Goal: Transaction & Acquisition: Purchase product/service

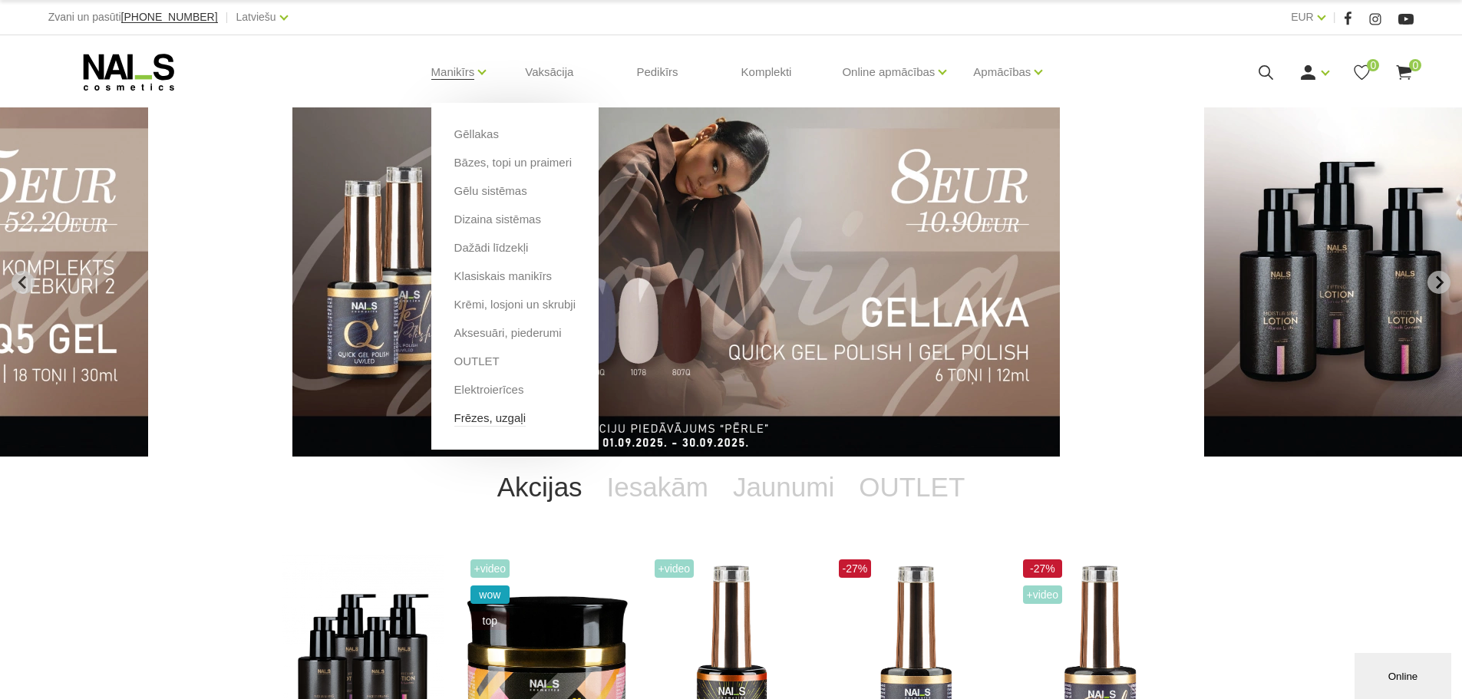
click at [503, 418] on link "Frēzes, uzgaļi" at bounding box center [489, 418] width 71 height 17
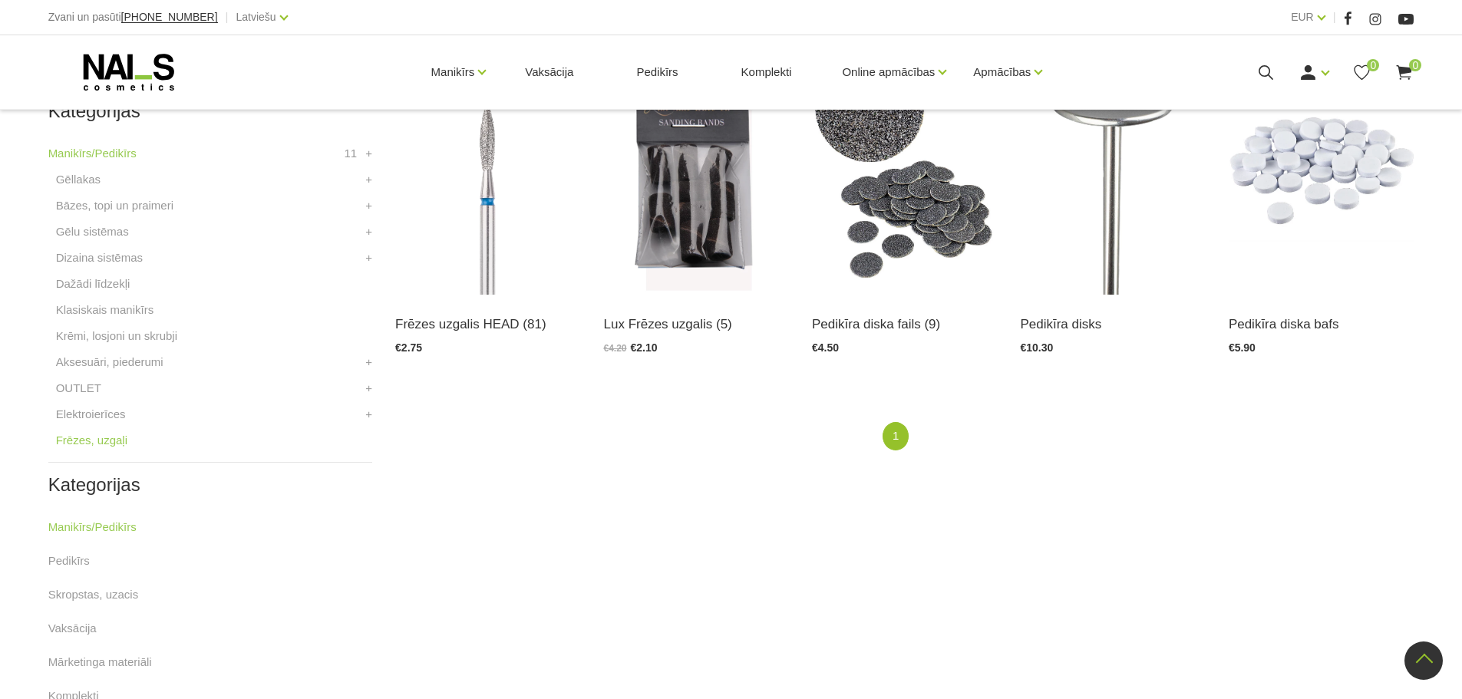
scroll to position [351, 0]
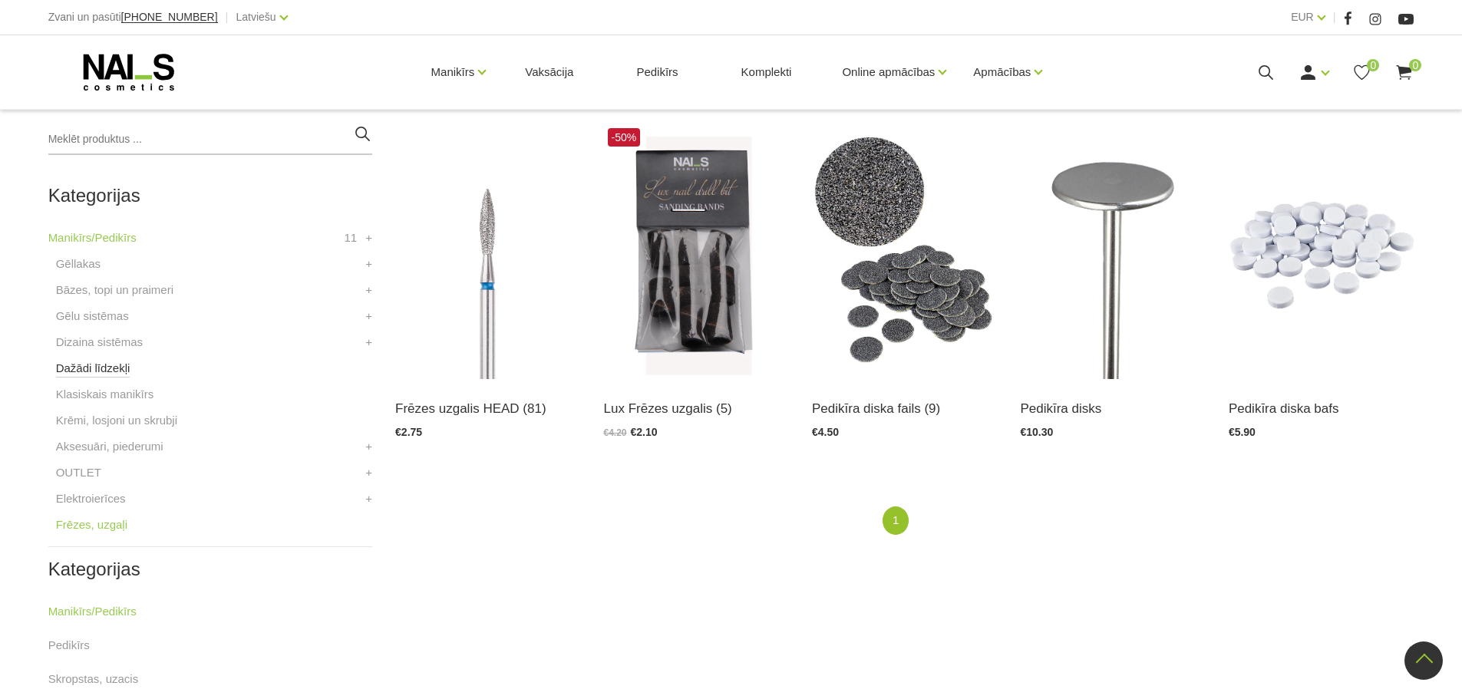
click at [95, 362] on link "Dažādi līdzekļi" at bounding box center [93, 368] width 74 height 18
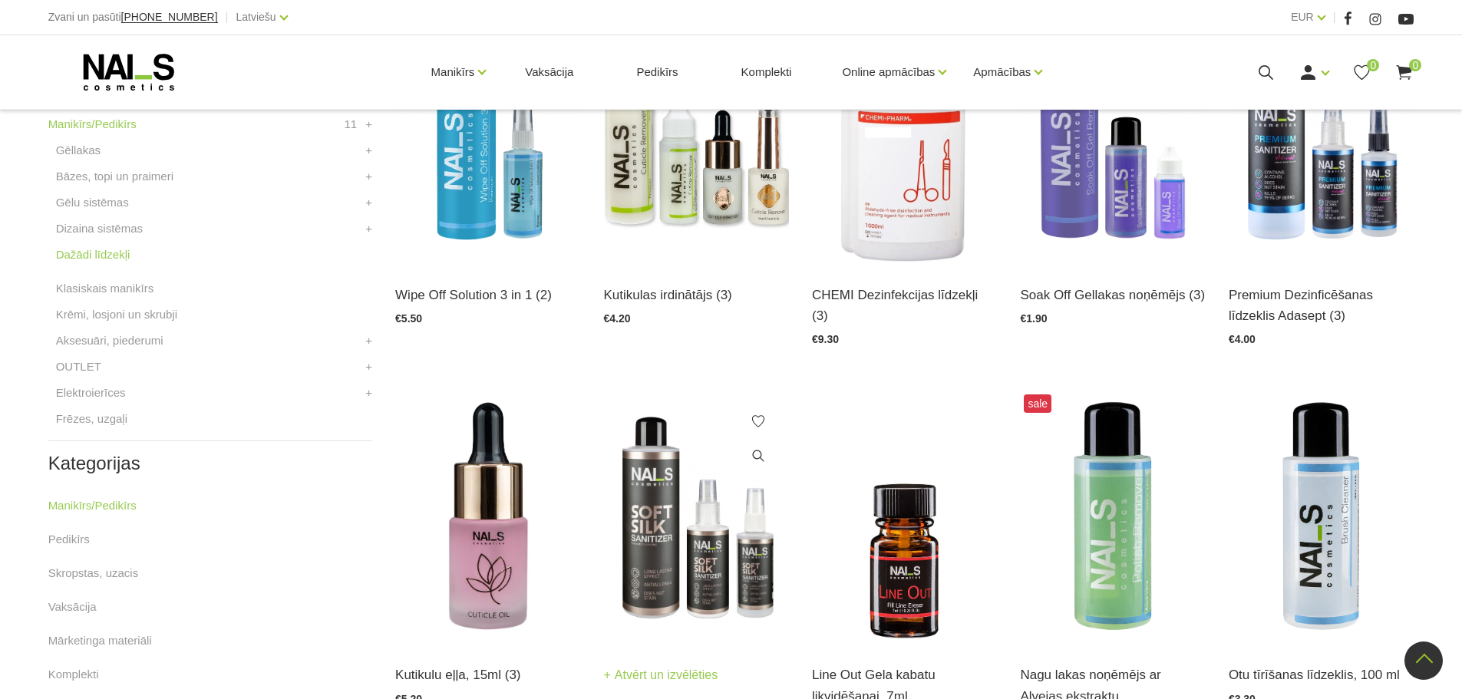
scroll to position [384, 0]
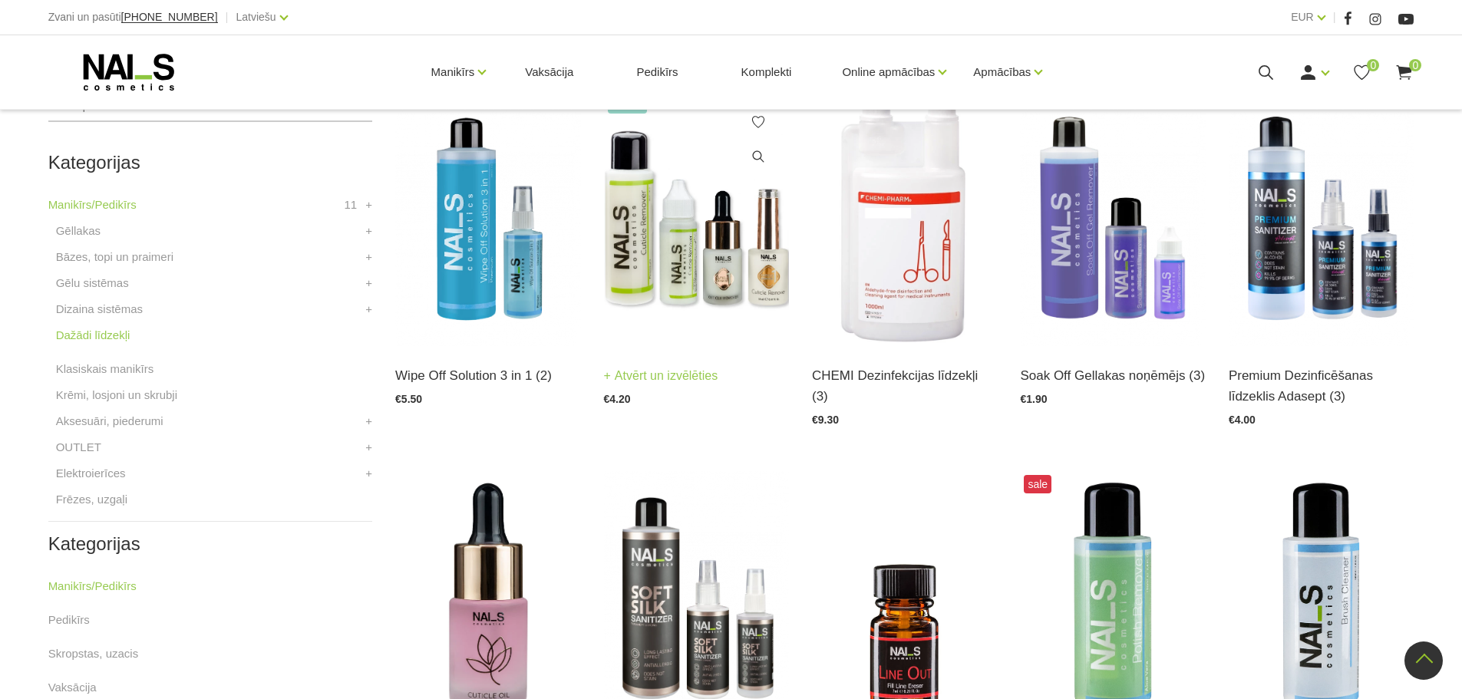
click at [686, 265] on img at bounding box center [696, 218] width 185 height 255
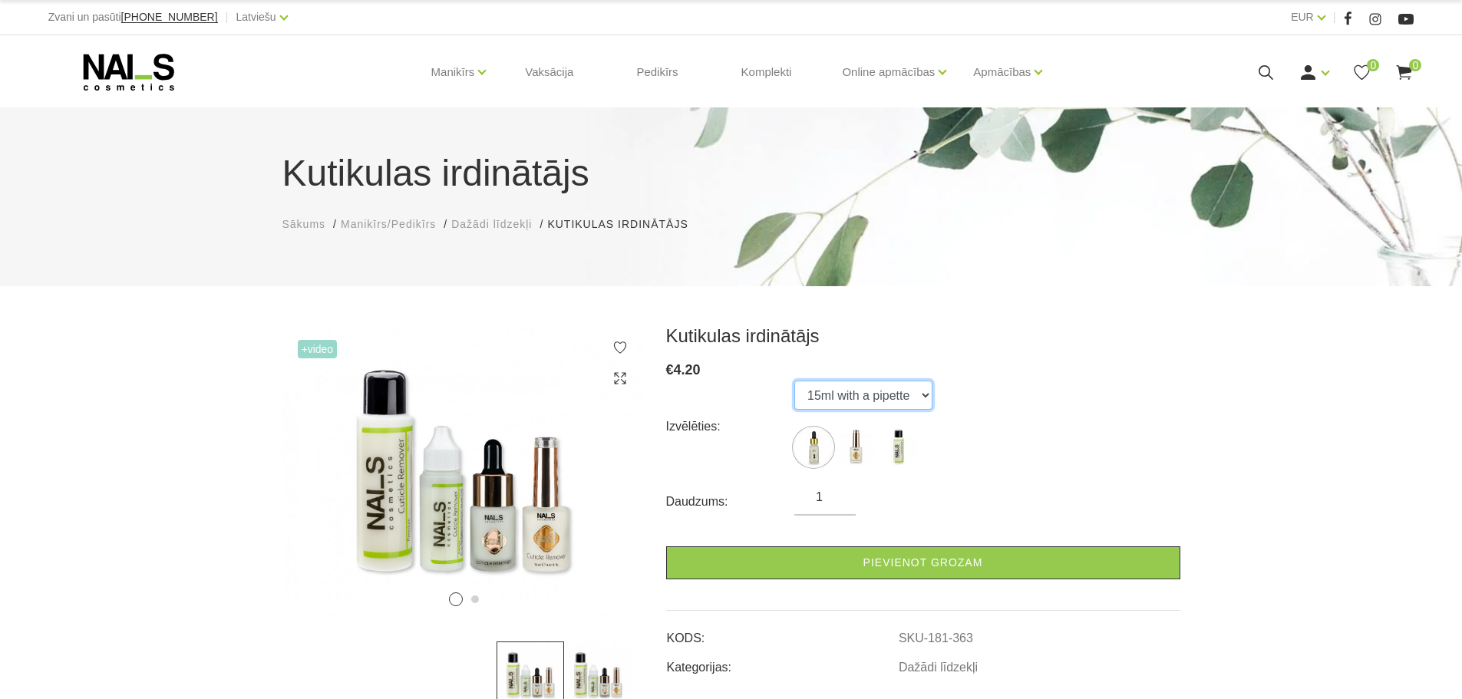
click at [875, 392] on select "15ml with a pipette 15ml with a brush 100ml" at bounding box center [863, 395] width 138 height 29
click at [976, 412] on div "Izvēlēties: 15ml with a pipette 15ml with a brush 100ml" at bounding box center [923, 427] width 514 height 92
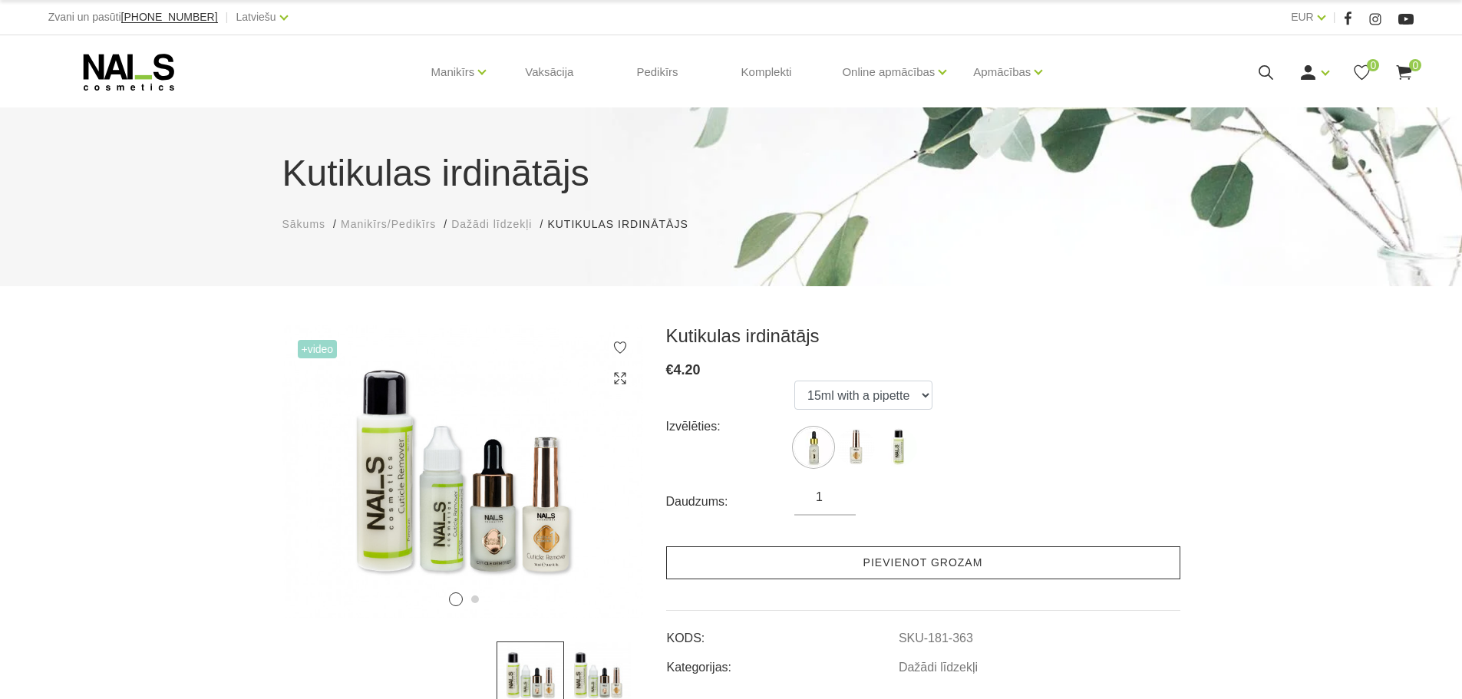
click at [844, 560] on link "Pievienot grozam" at bounding box center [923, 562] width 514 height 33
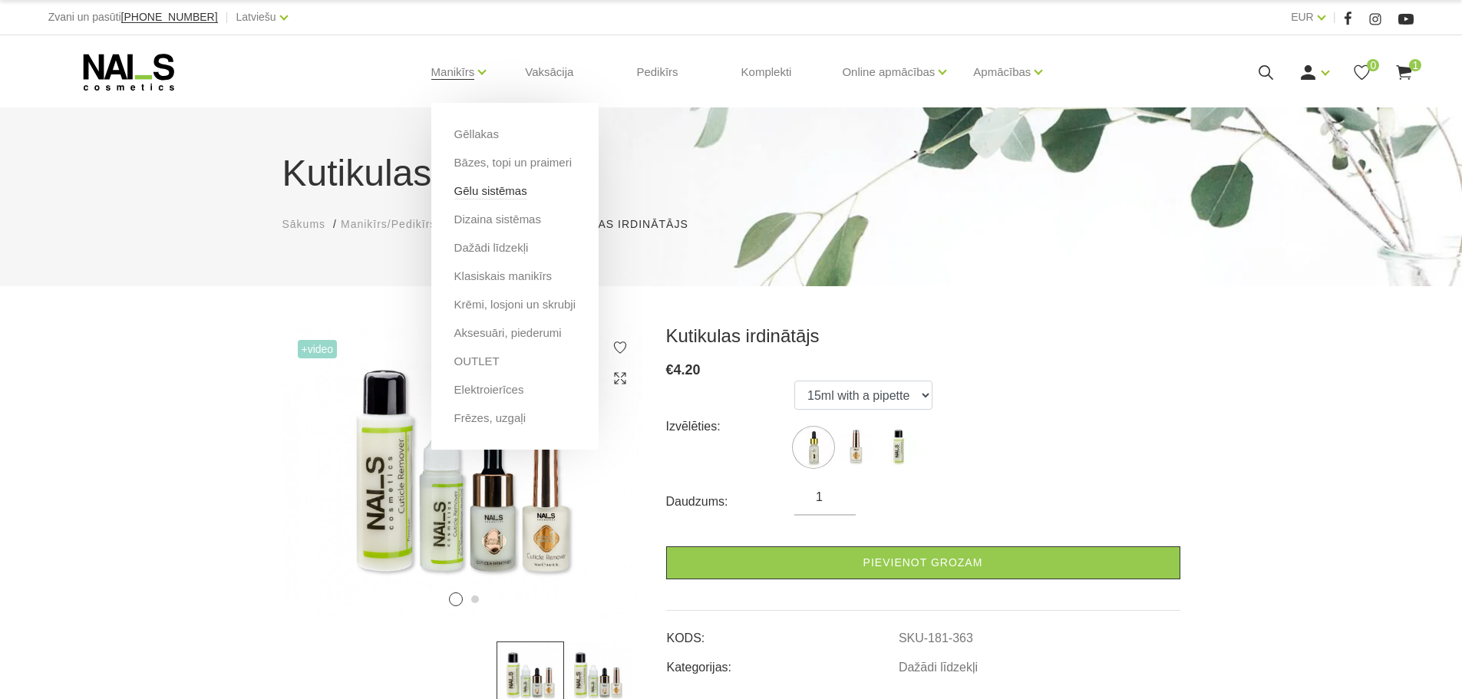
click at [487, 194] on link "Gēlu sistēmas" at bounding box center [490, 191] width 73 height 17
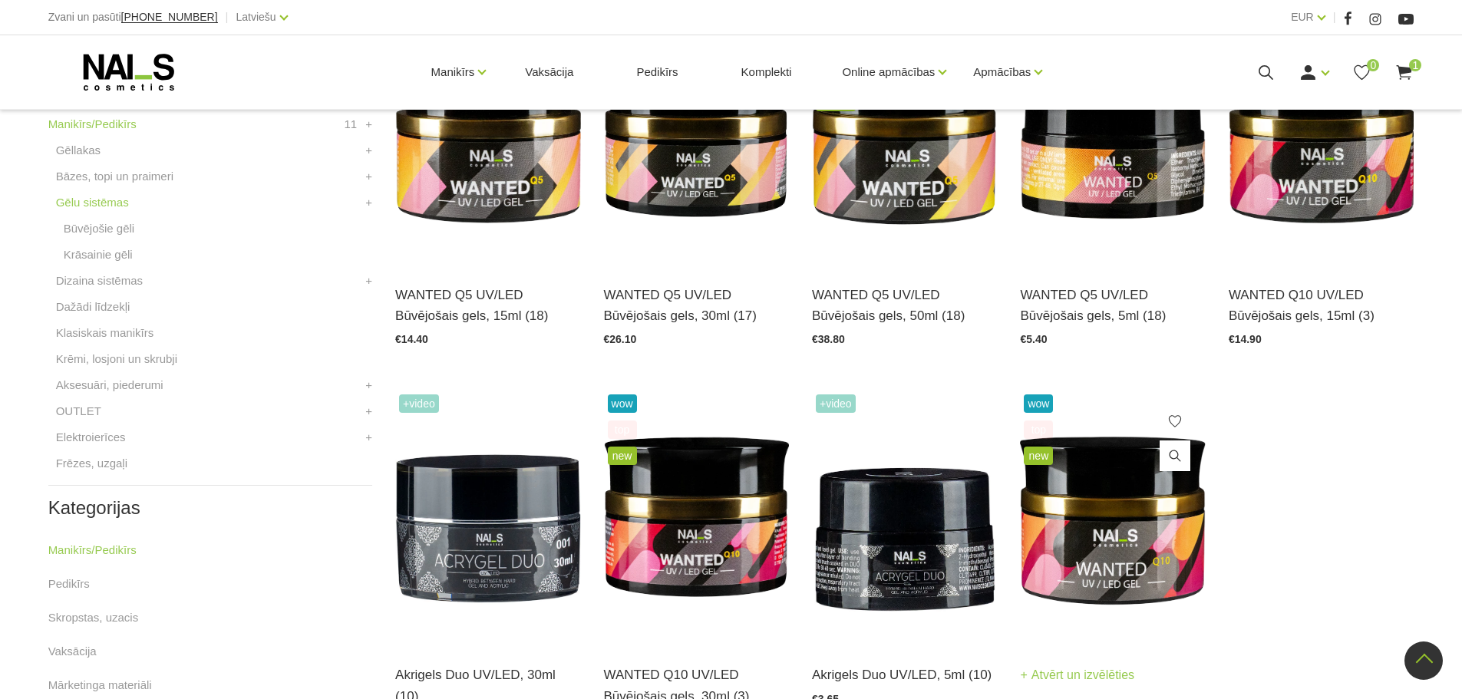
scroll to position [374, 0]
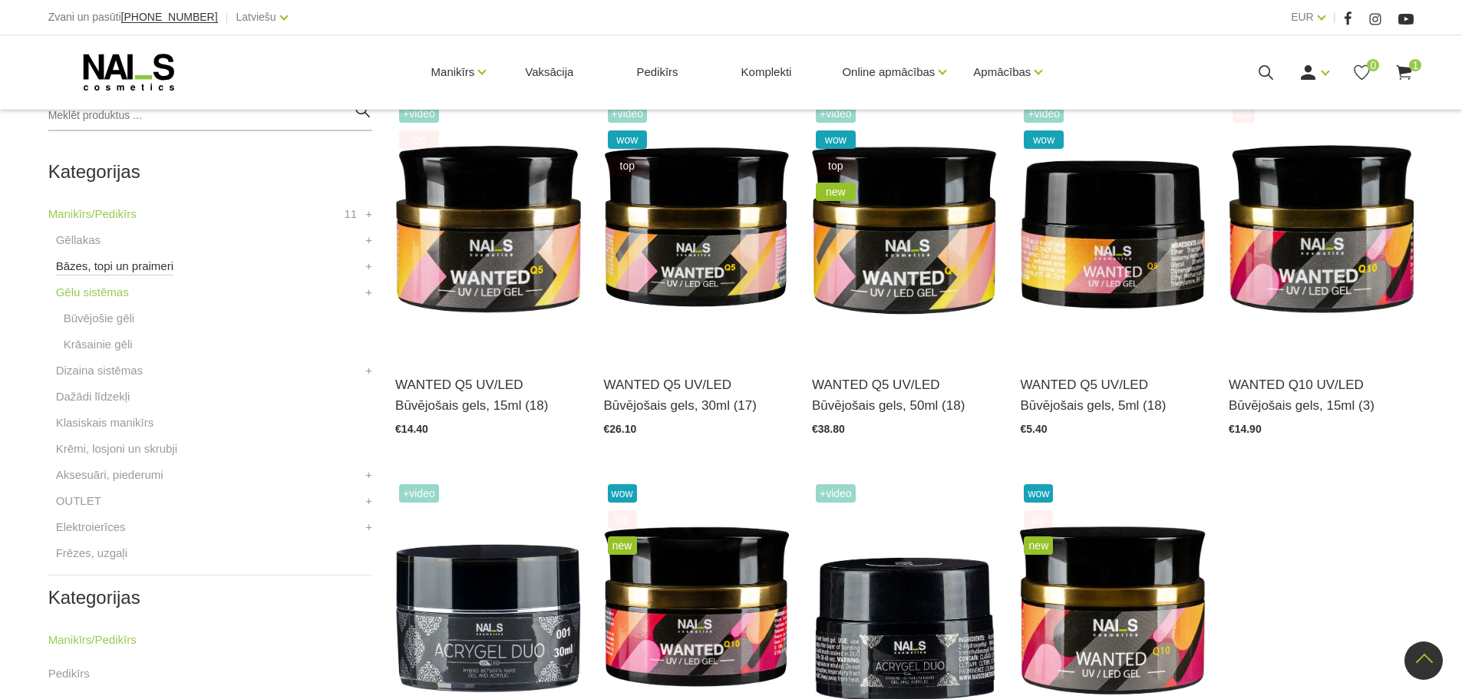
click at [91, 266] on link "Bāzes, topi un praimeri" at bounding box center [114, 266] width 117 height 18
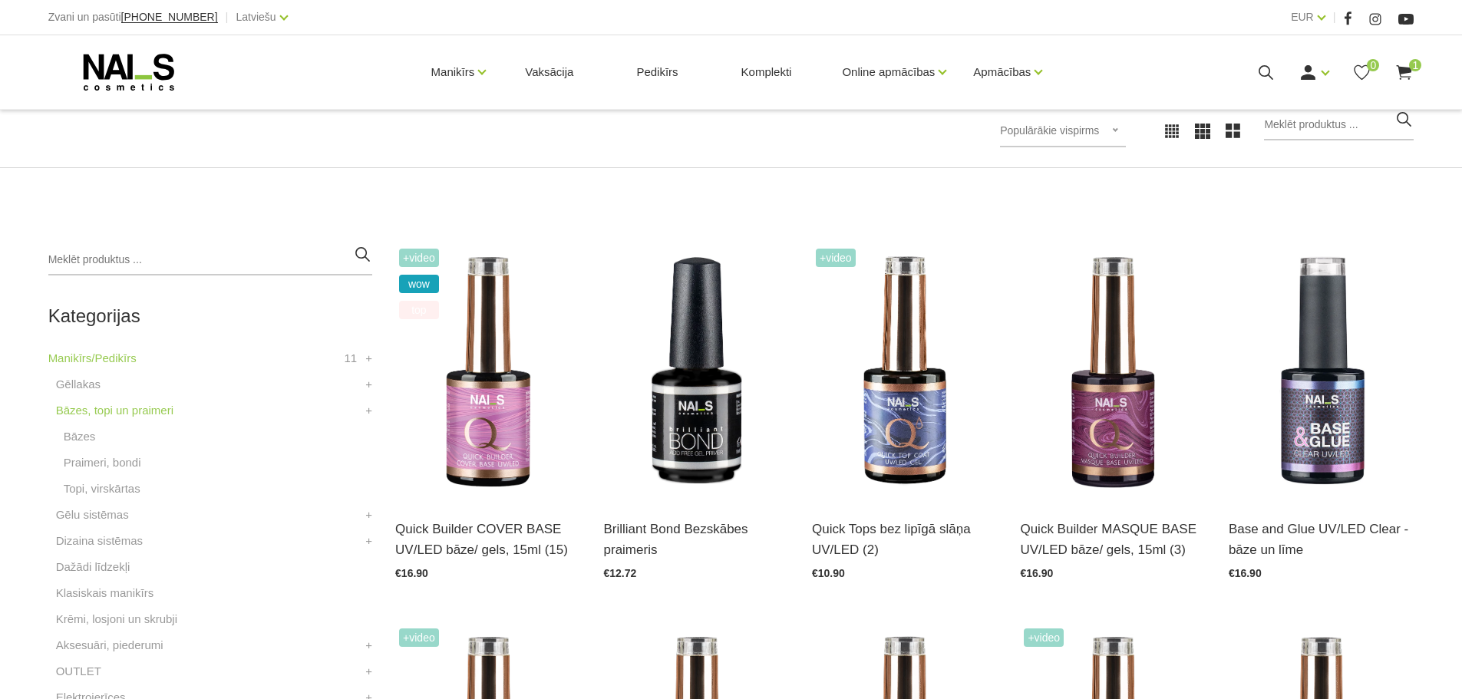
scroll to position [307, 0]
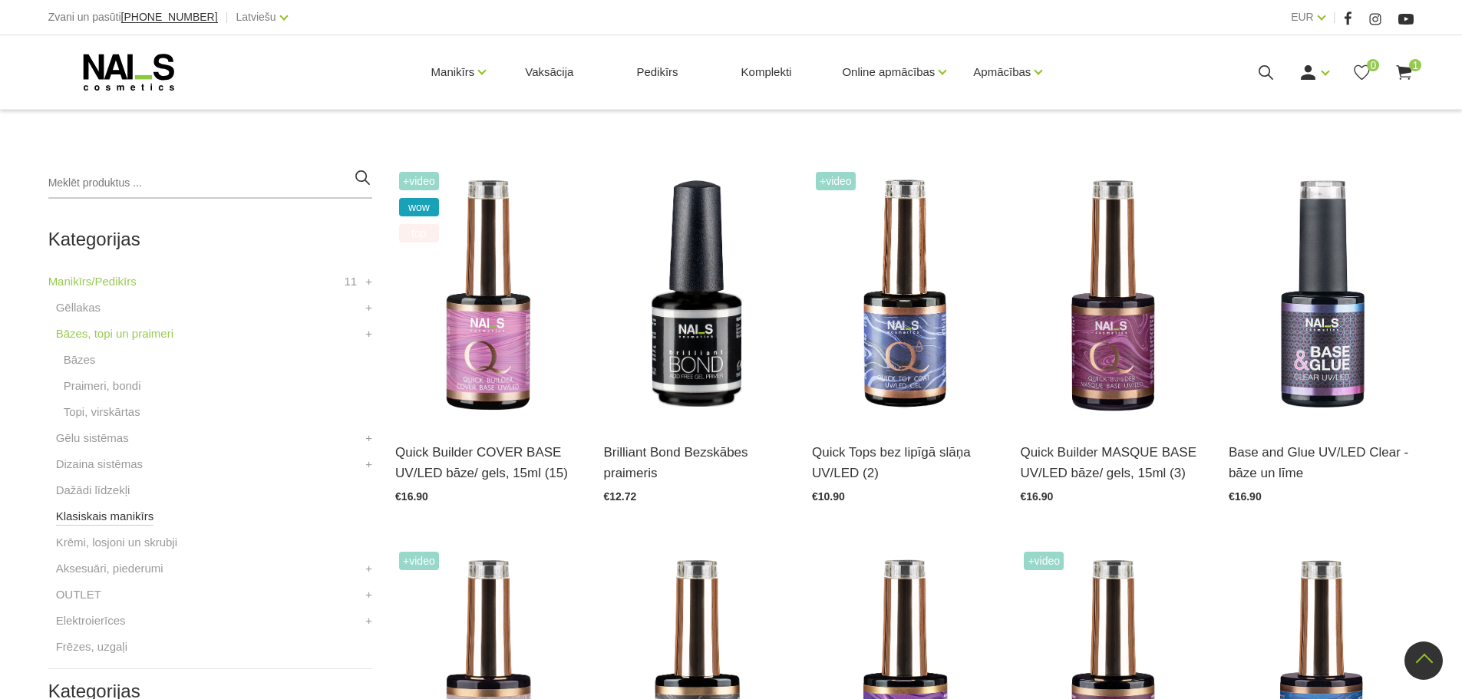
click at [117, 522] on link "Klasiskais manikīrs" at bounding box center [105, 516] width 98 height 18
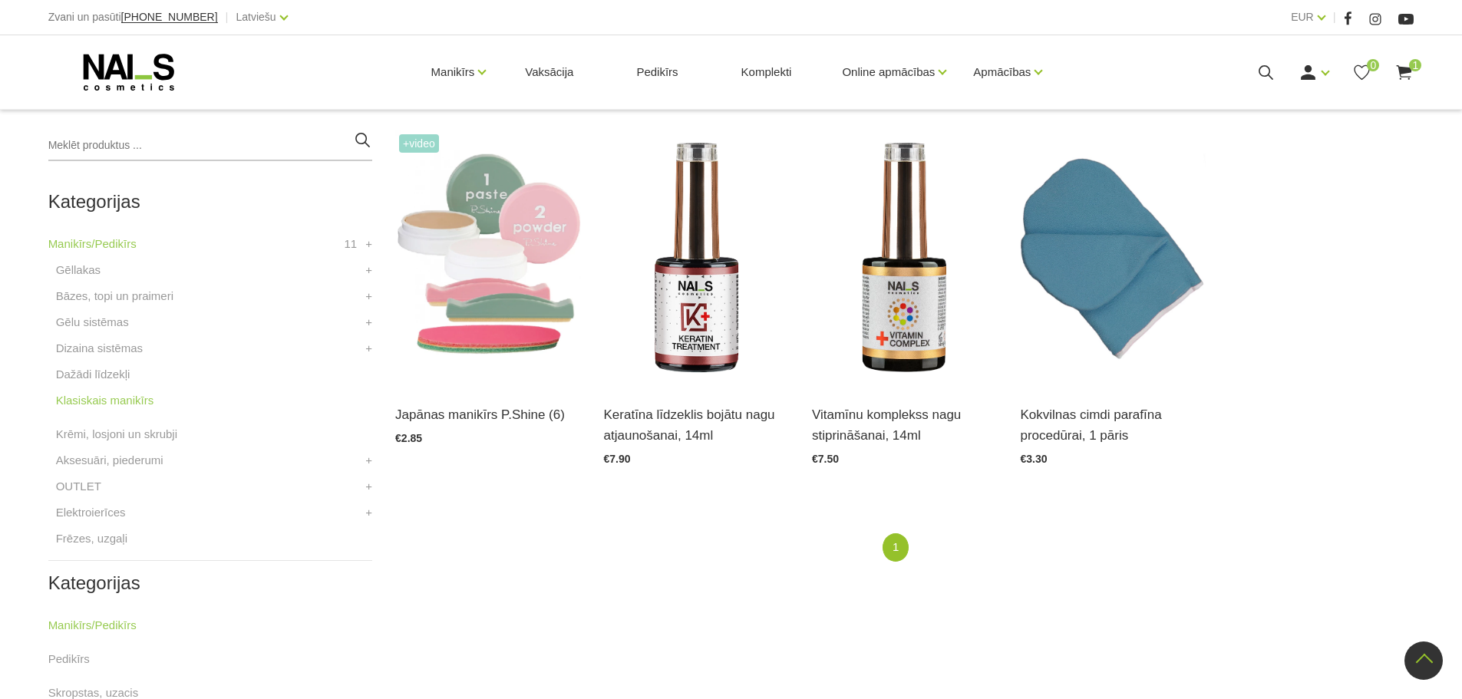
scroll to position [307, 0]
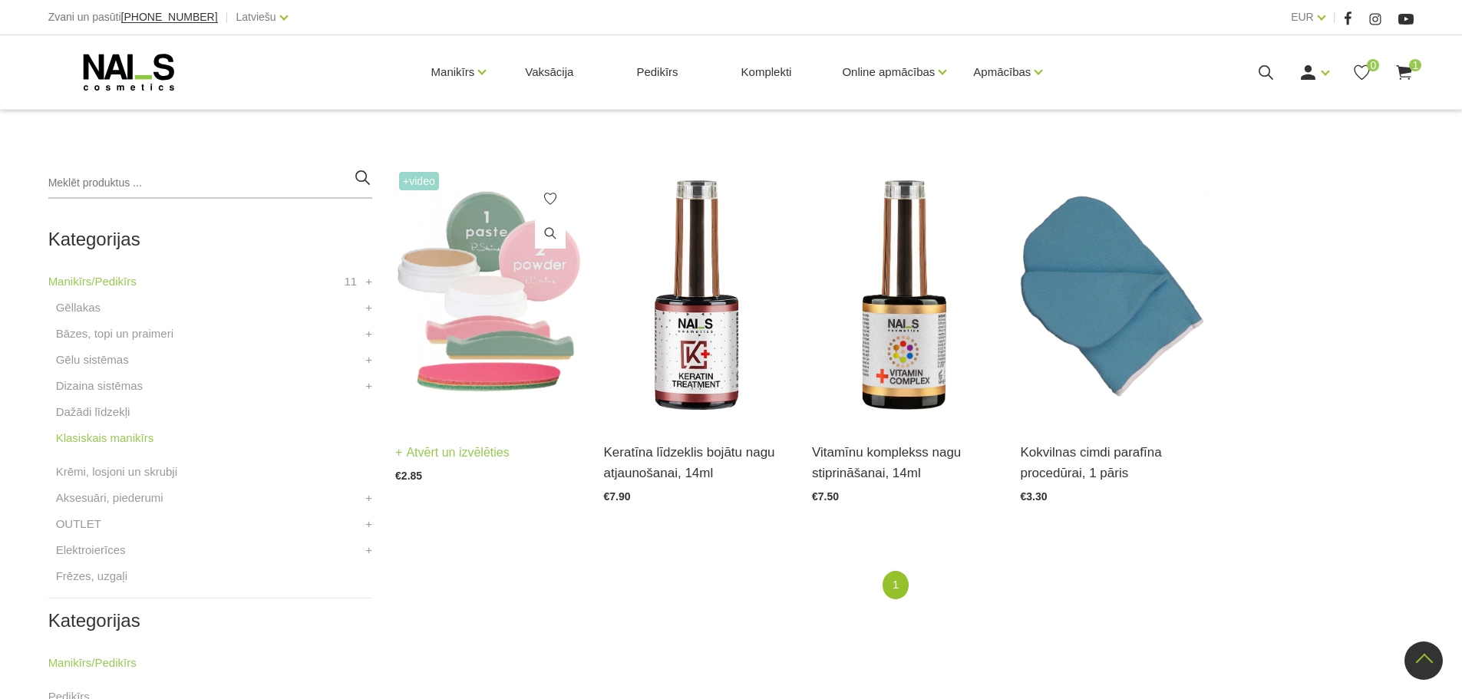
click at [517, 338] on img at bounding box center [487, 295] width 185 height 255
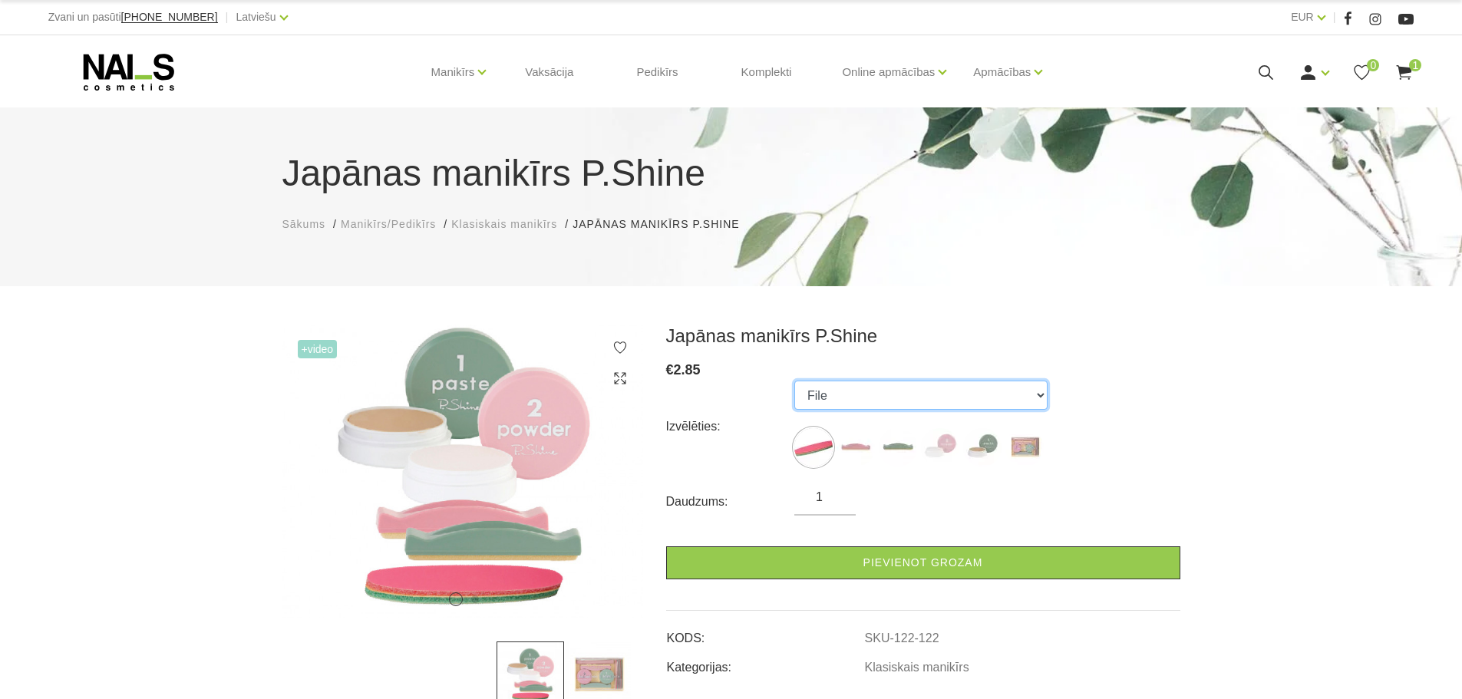
click at [934, 404] on select "File Pink Buffer Green Buffer Powder Paste "P-Shine" Nail Care Kit" at bounding box center [920, 395] width 253 height 29
click at [1037, 449] on img at bounding box center [1024, 447] width 38 height 38
select select "127"
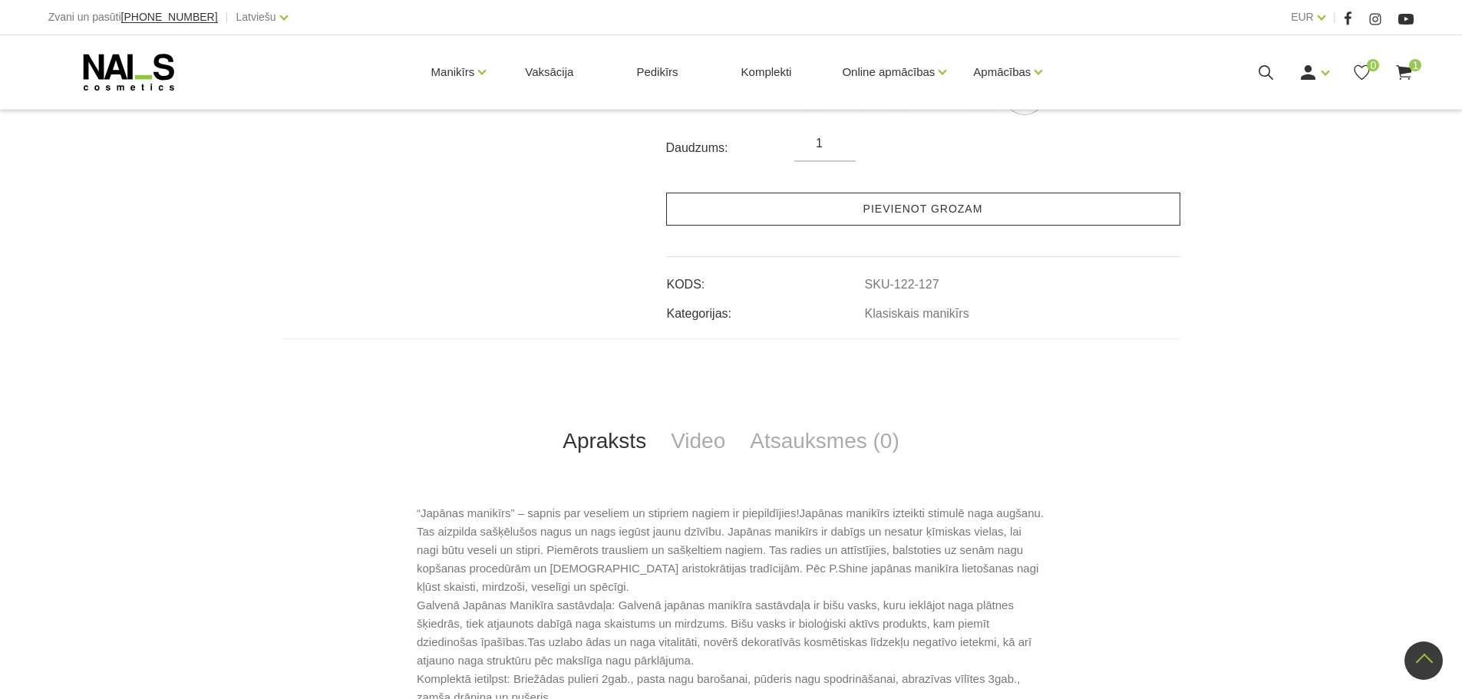
scroll to position [384, 0]
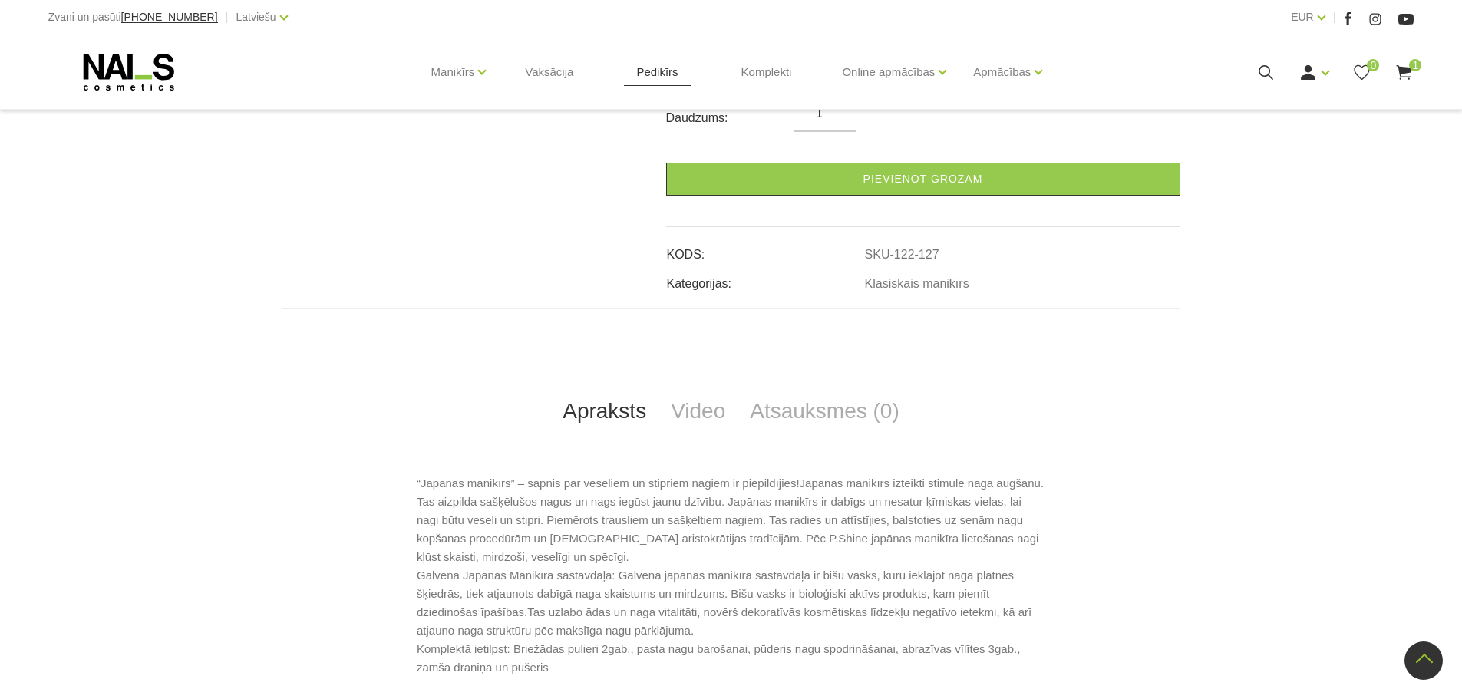
click at [676, 78] on link "Pedikīrs" at bounding box center [657, 72] width 66 height 74
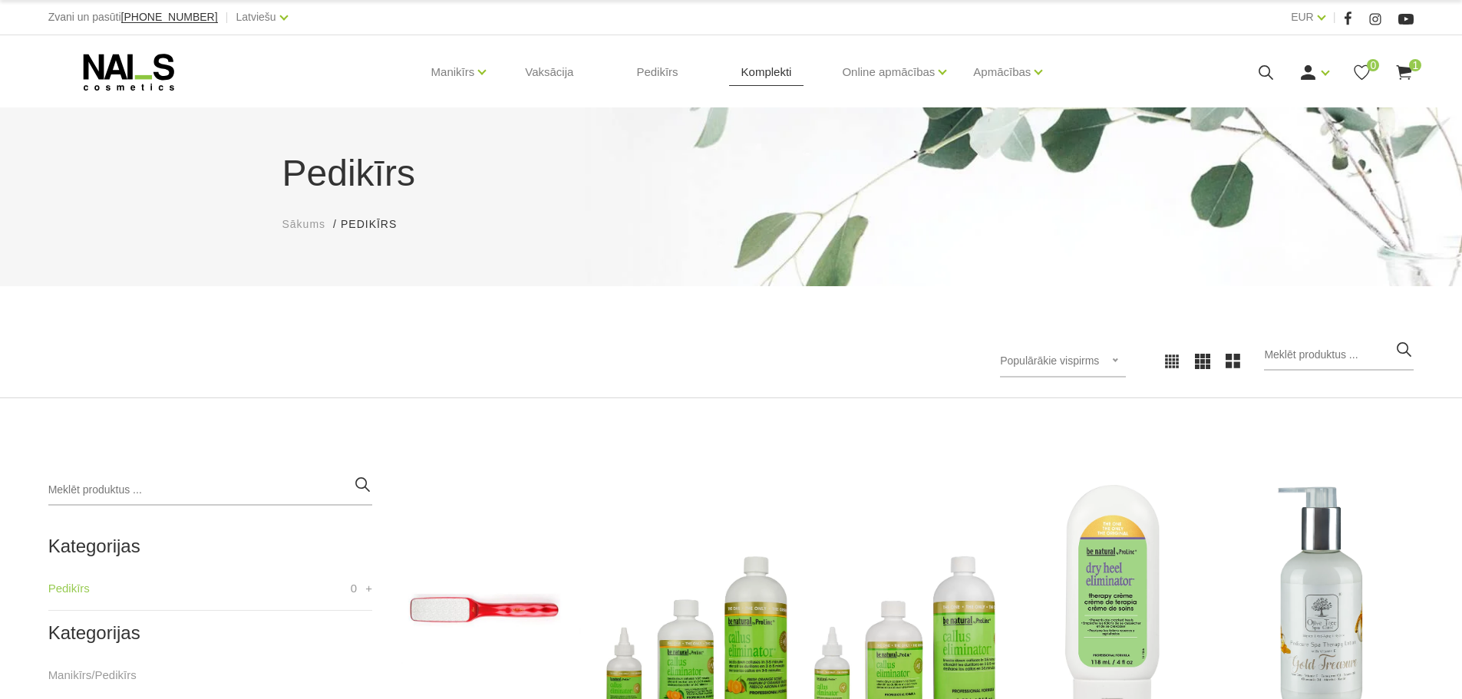
click at [745, 79] on link "Komplekti" at bounding box center [766, 72] width 75 height 74
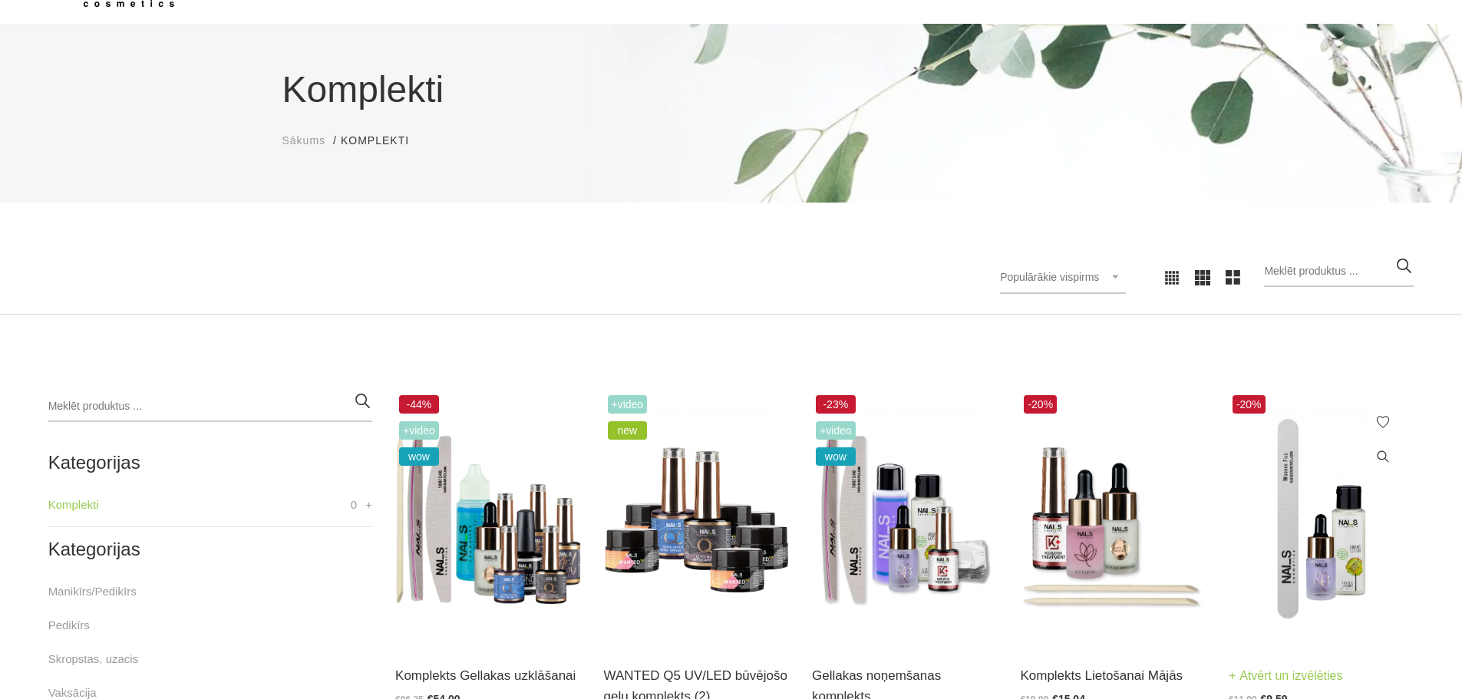
scroll to position [230, 0]
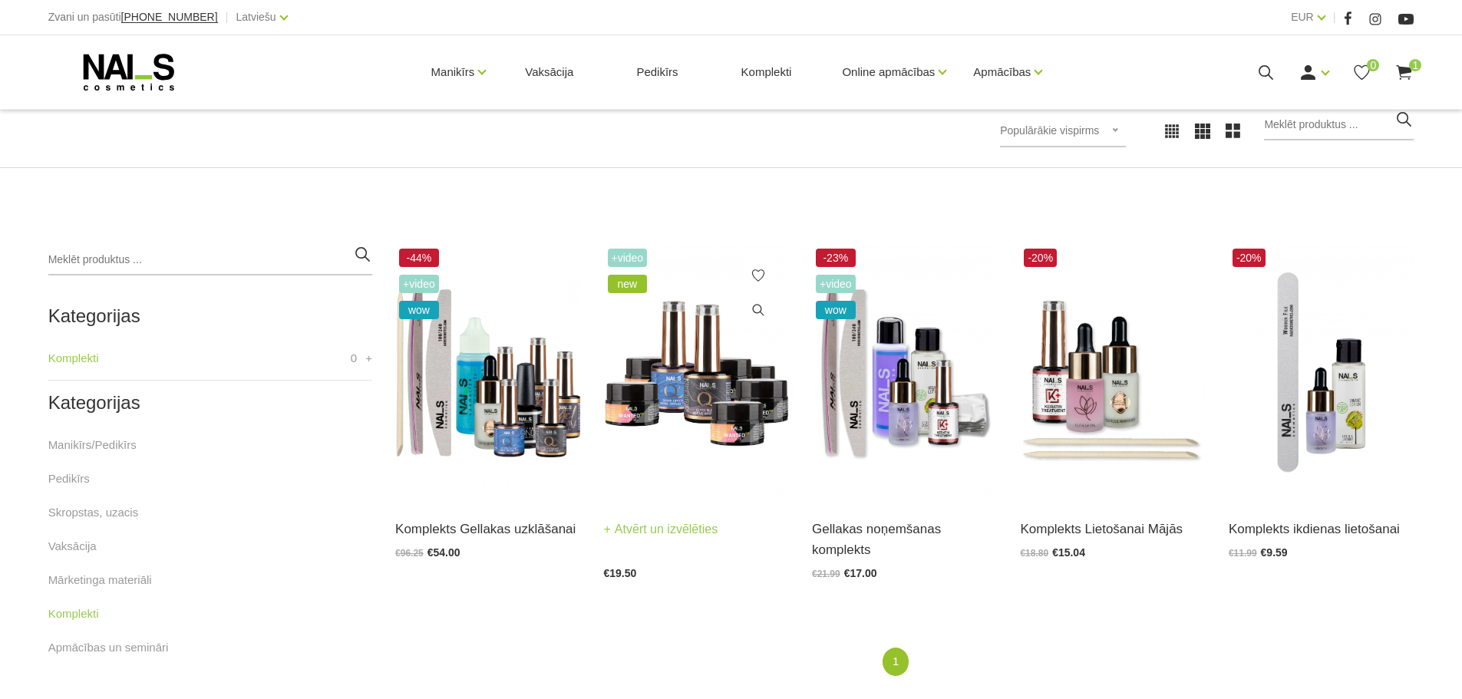
click at [676, 364] on img at bounding box center [696, 372] width 185 height 255
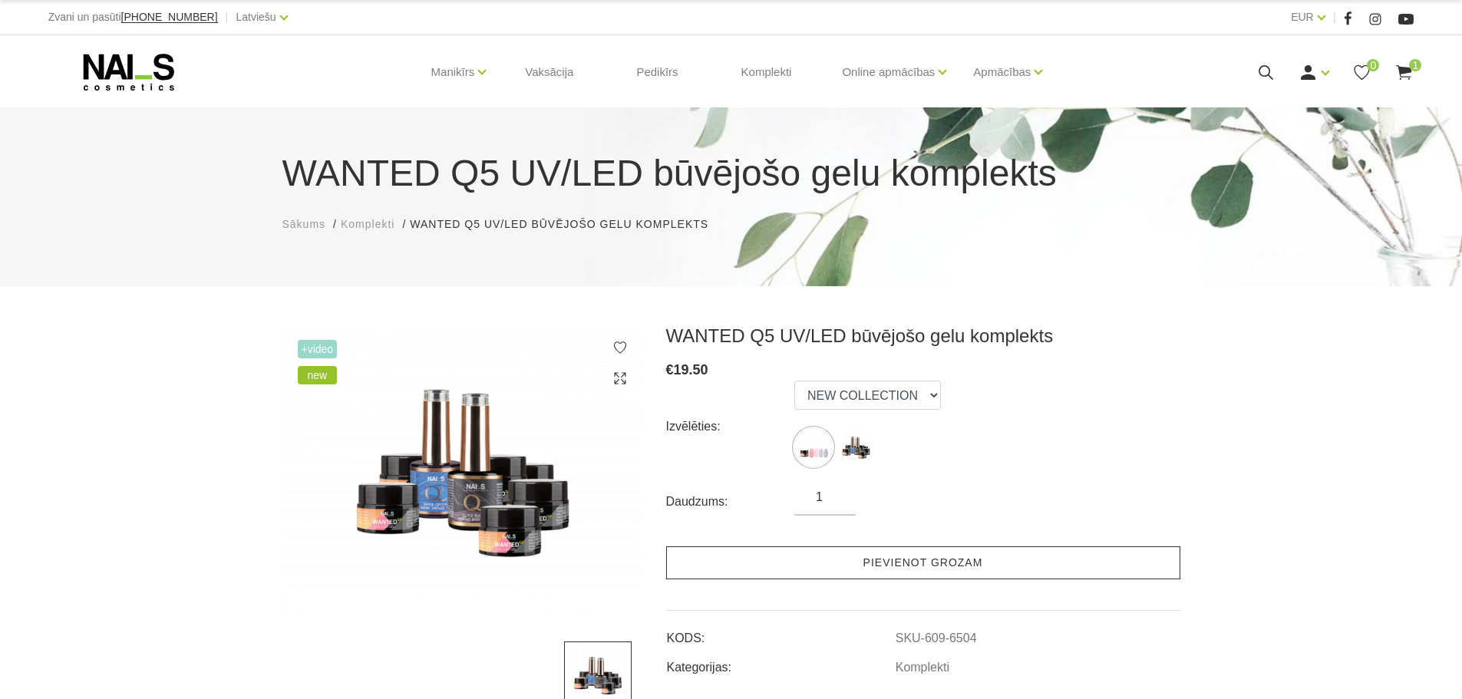
click at [896, 567] on link "Pievienot grozam" at bounding box center [923, 562] width 514 height 33
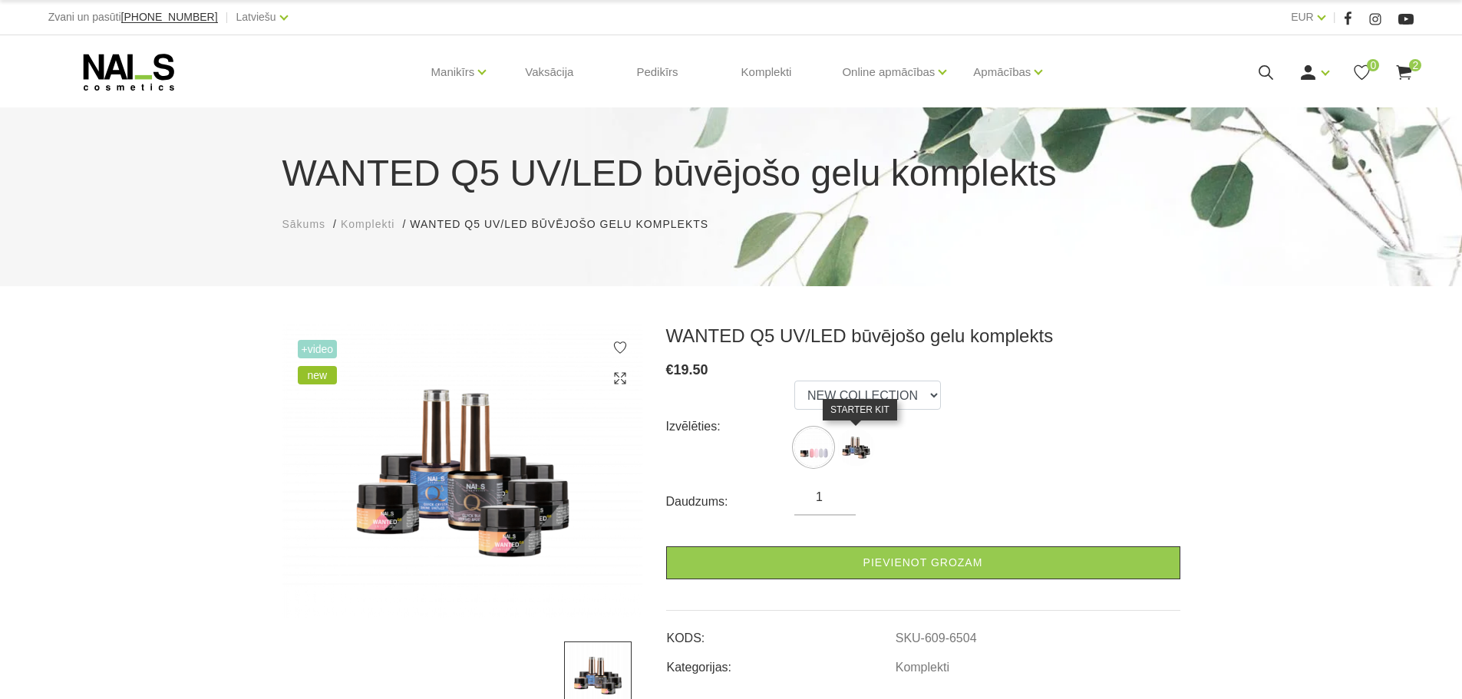
click at [855, 449] on img at bounding box center [855, 447] width 38 height 38
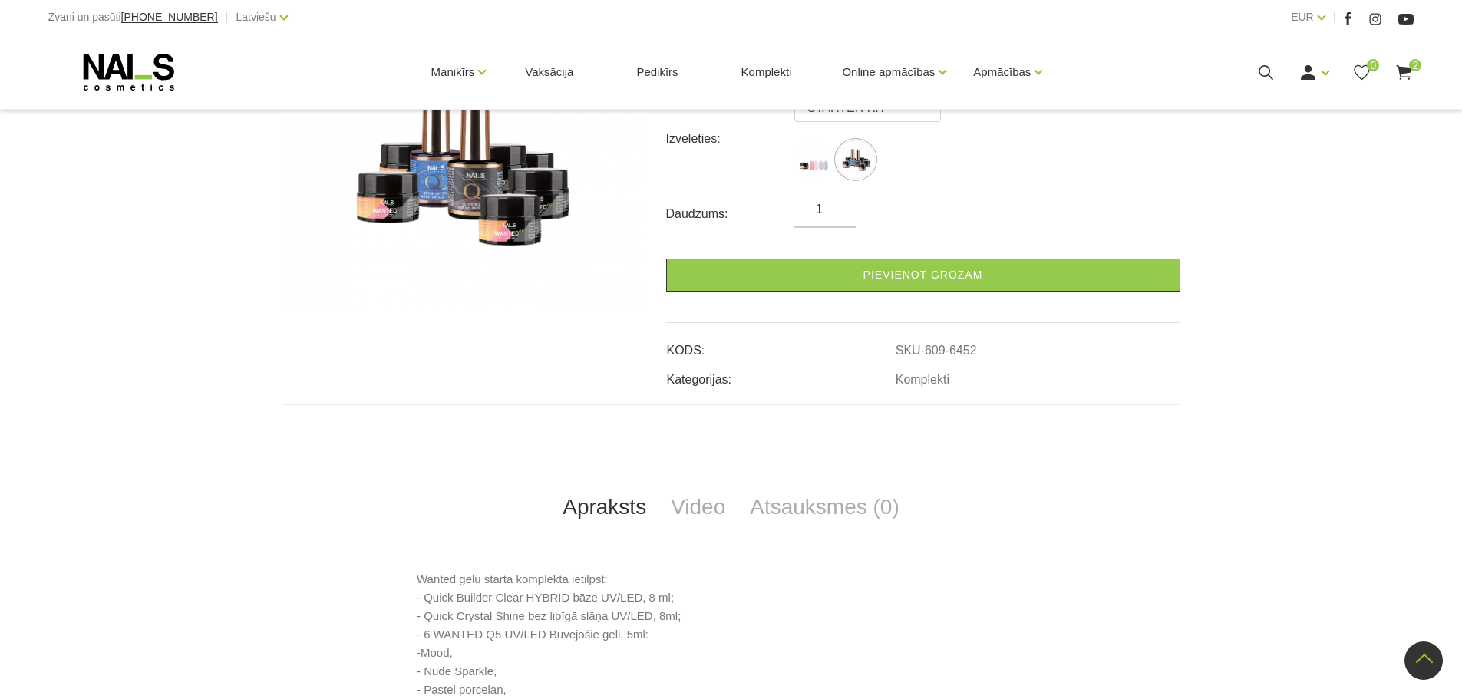
scroll to position [153, 0]
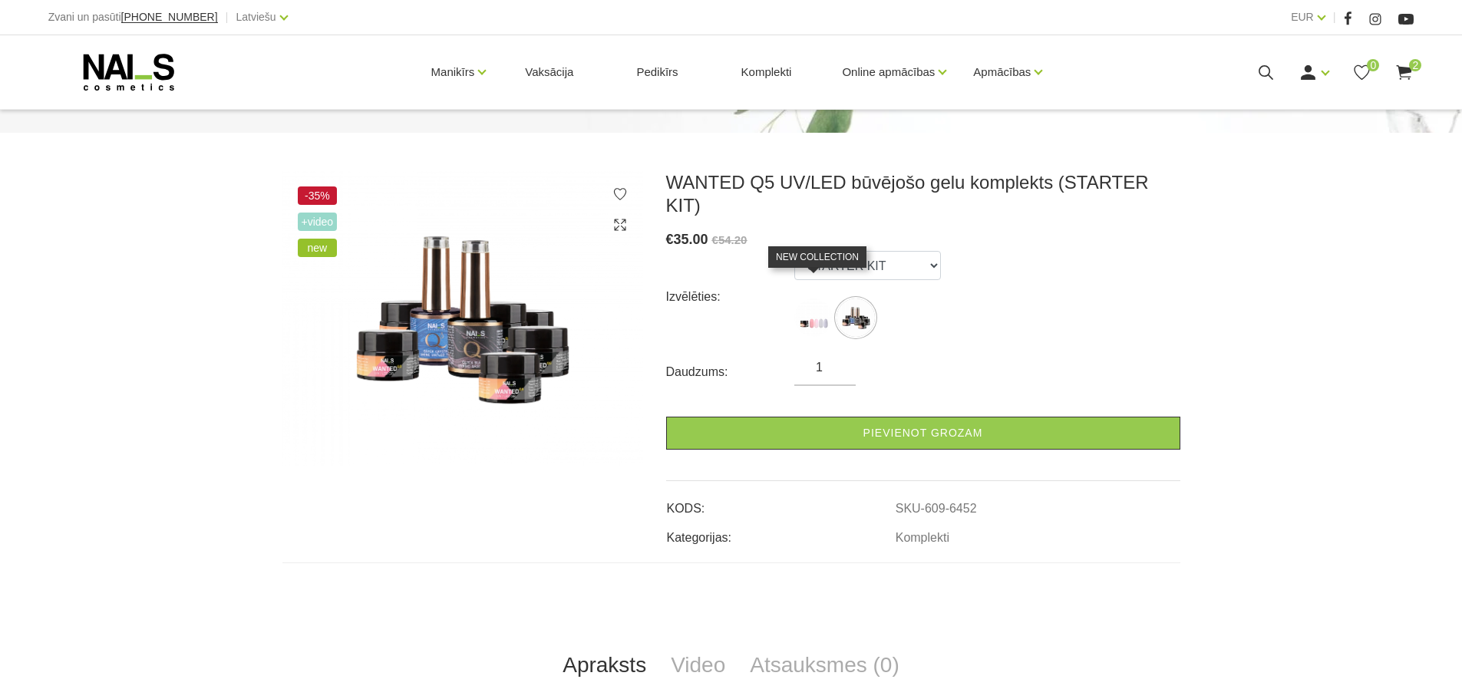
click at [801, 306] on img at bounding box center [813, 318] width 38 height 38
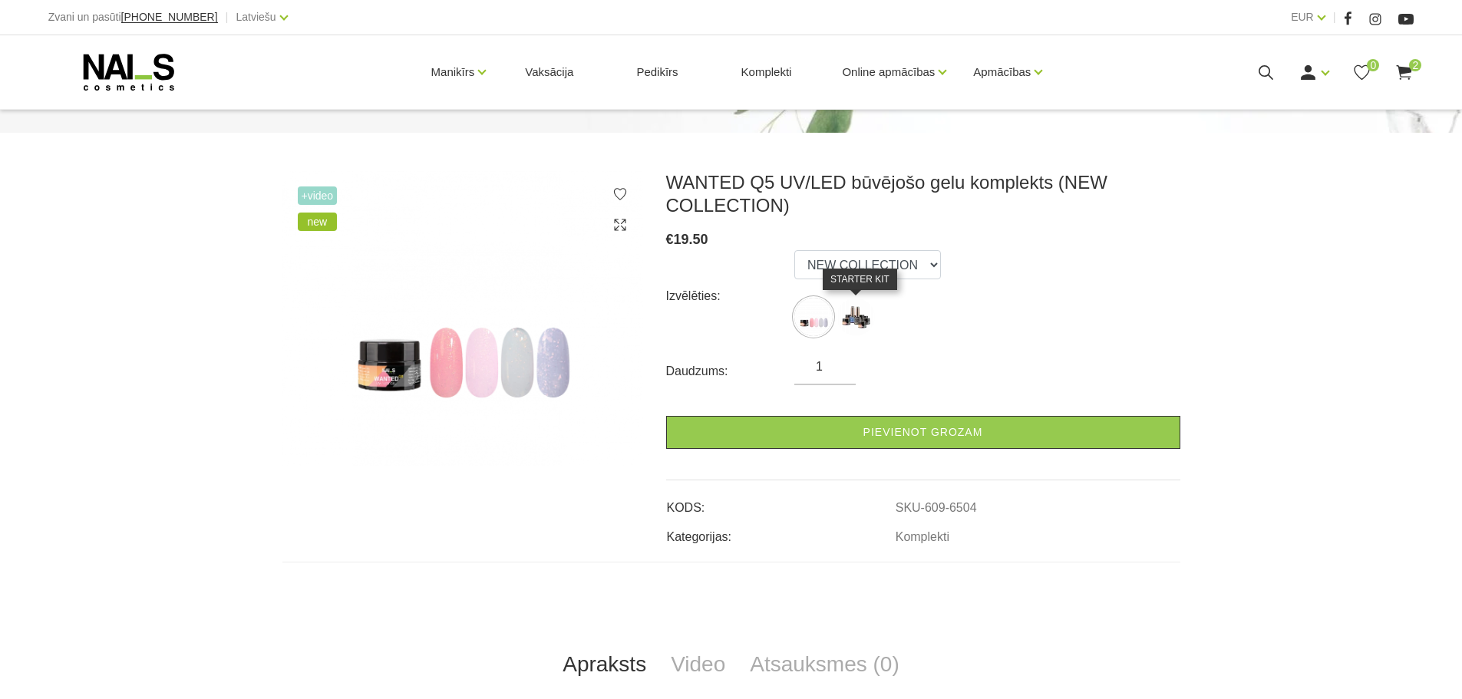
click at [854, 315] on img at bounding box center [855, 317] width 38 height 38
select select "6452"
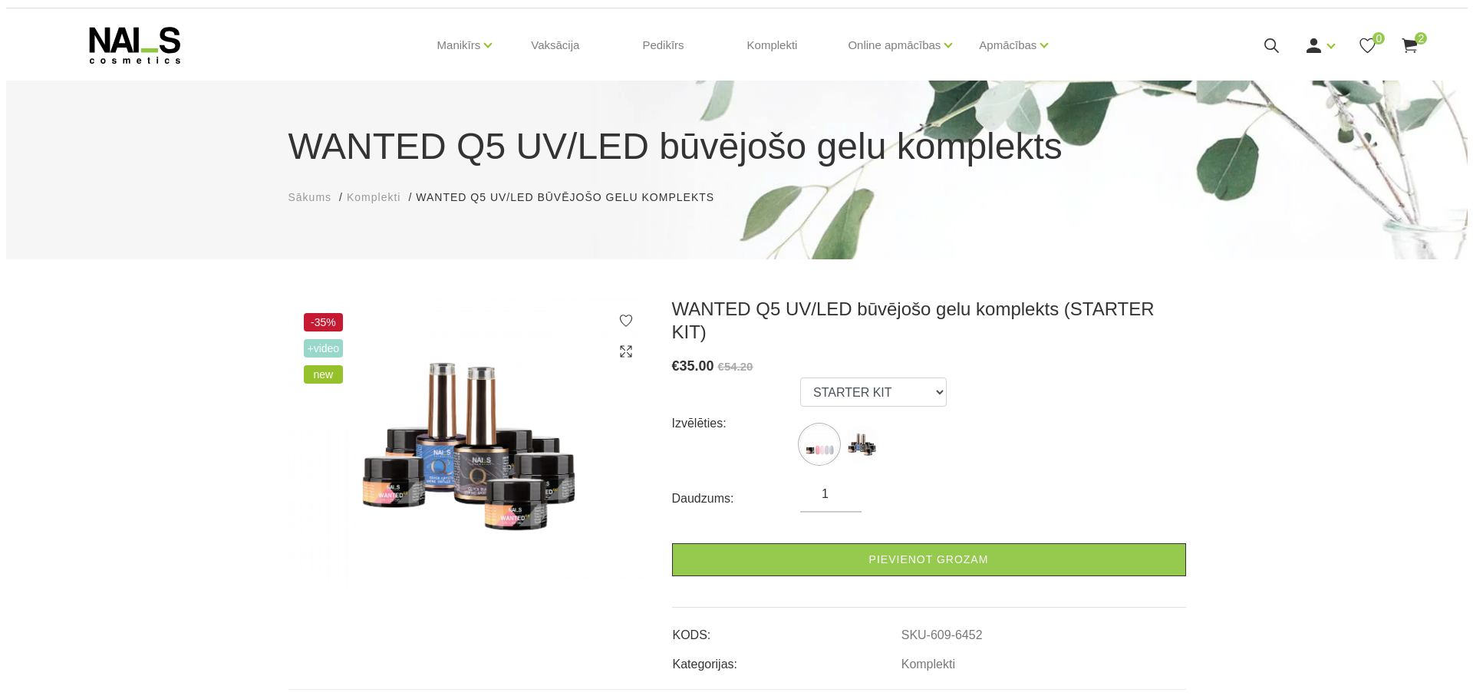
scroll to position [0, 0]
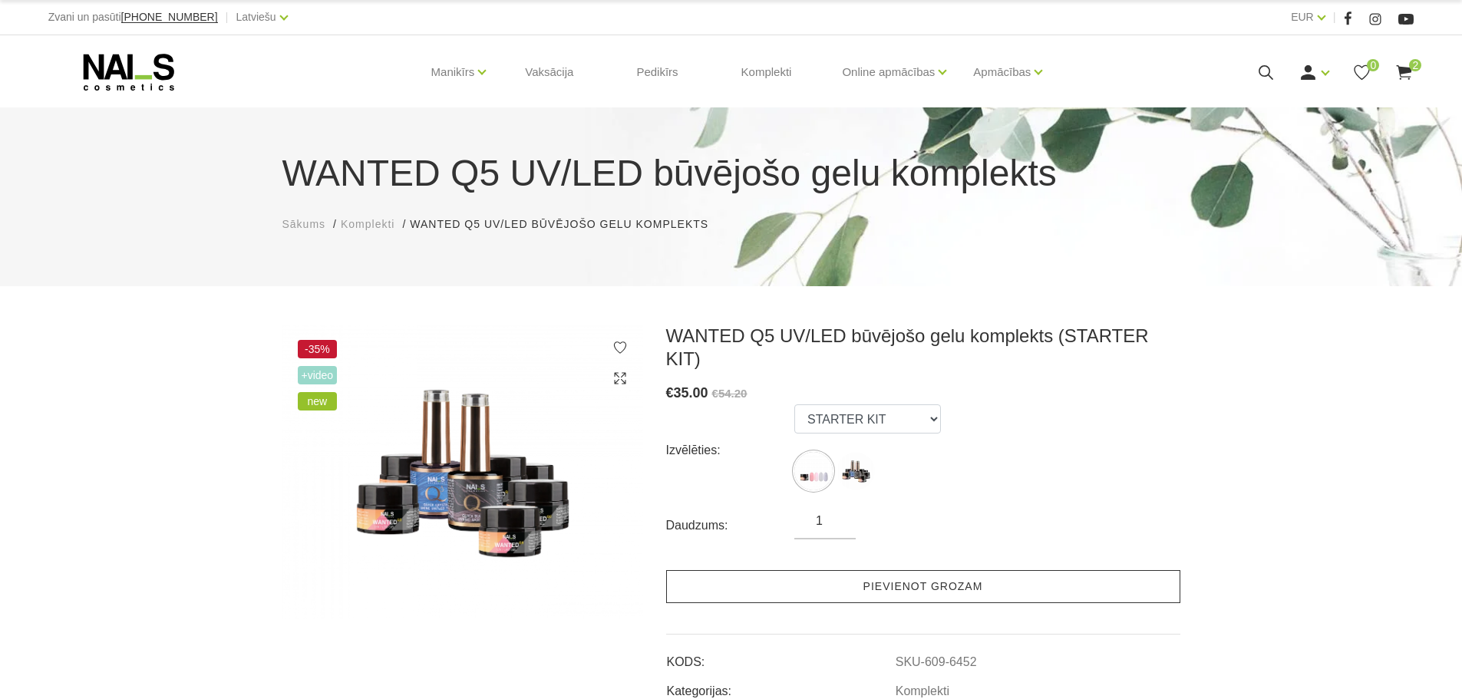
click at [912, 570] on link "Pievienot grozam" at bounding box center [923, 586] width 514 height 33
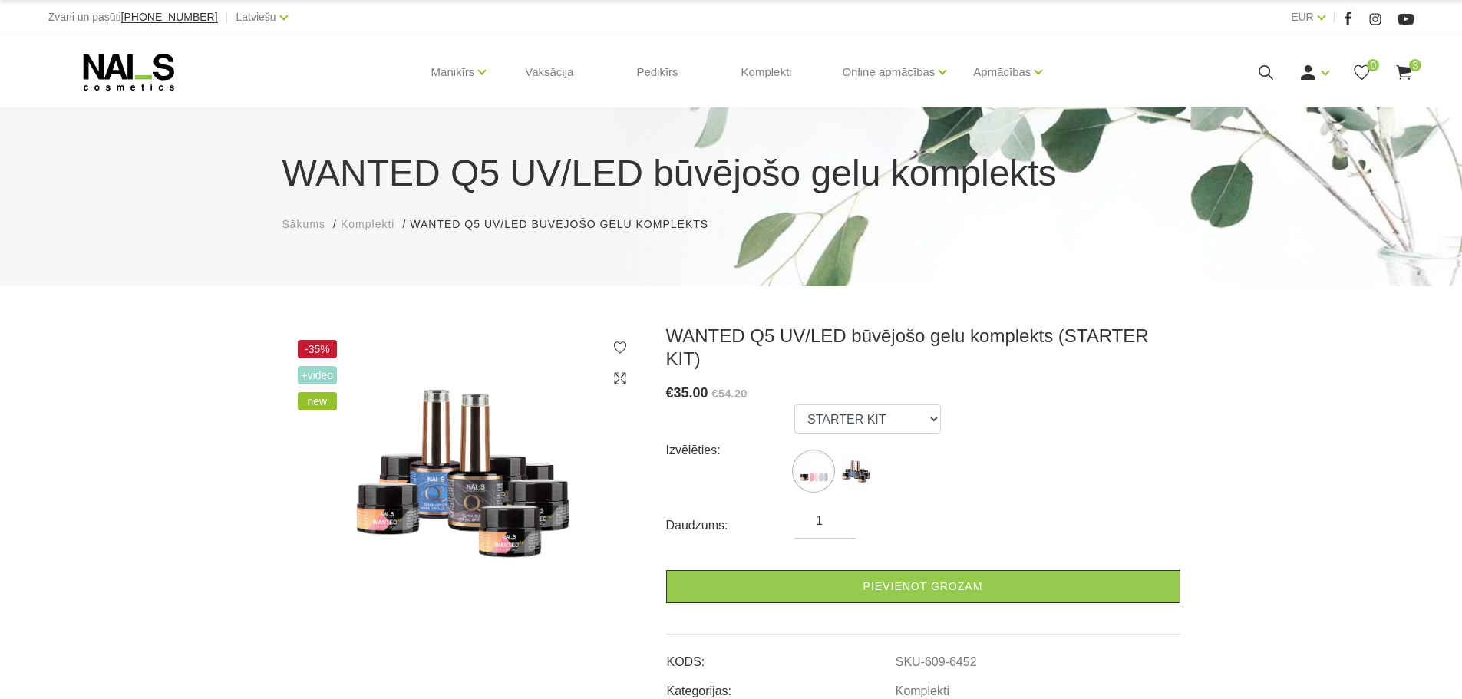
click at [1400, 75] on use at bounding box center [1404, 72] width 15 height 15
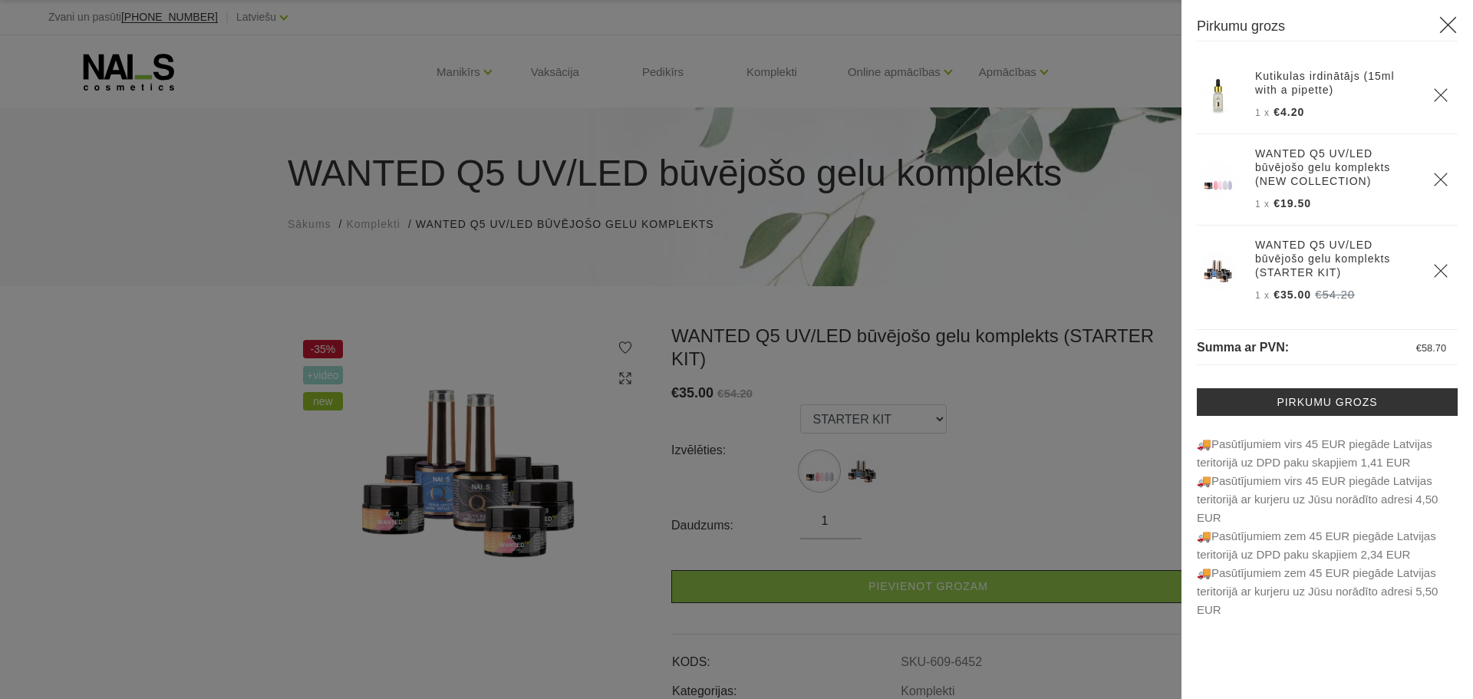
click at [1431, 193] on th at bounding box center [1441, 179] width 34 height 91
click at [1433, 183] on icon "Delete" at bounding box center [1440, 179] width 15 height 15
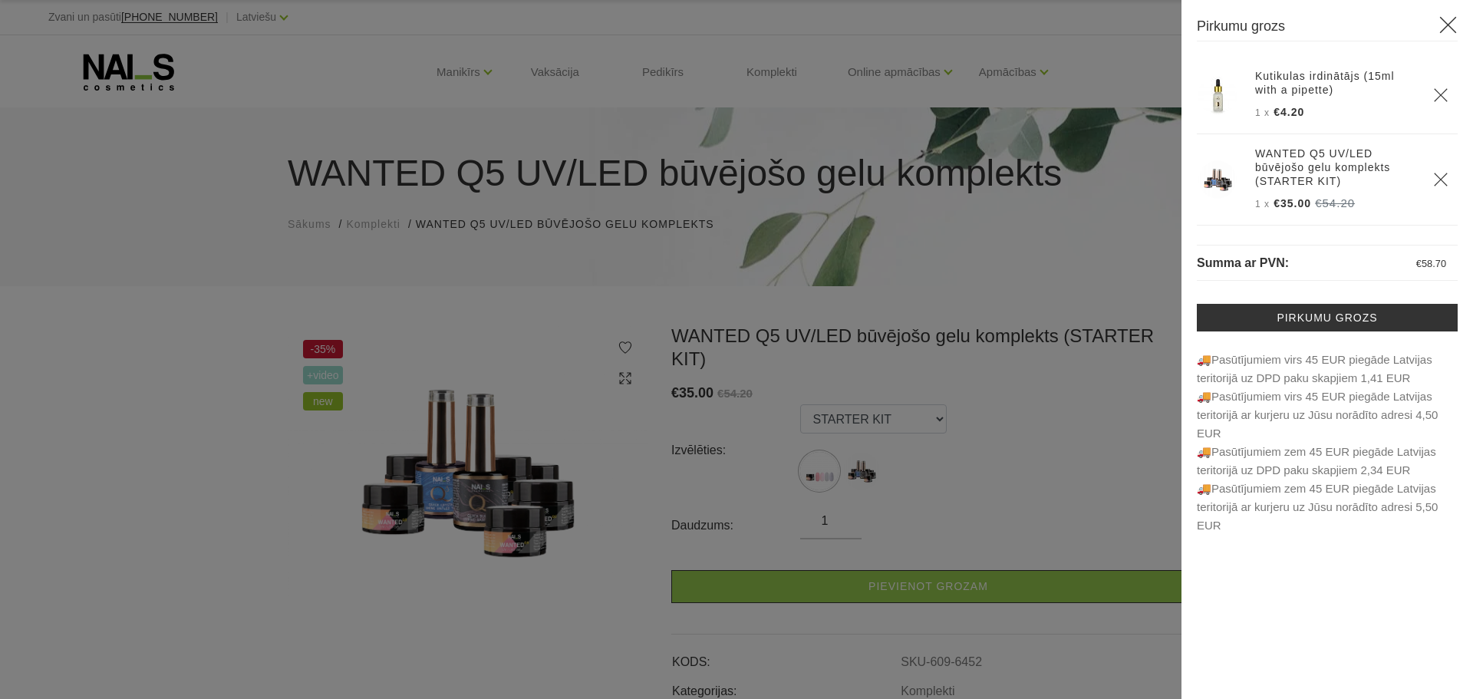
click at [1439, 175] on icon "Delete" at bounding box center [1440, 179] width 15 height 15
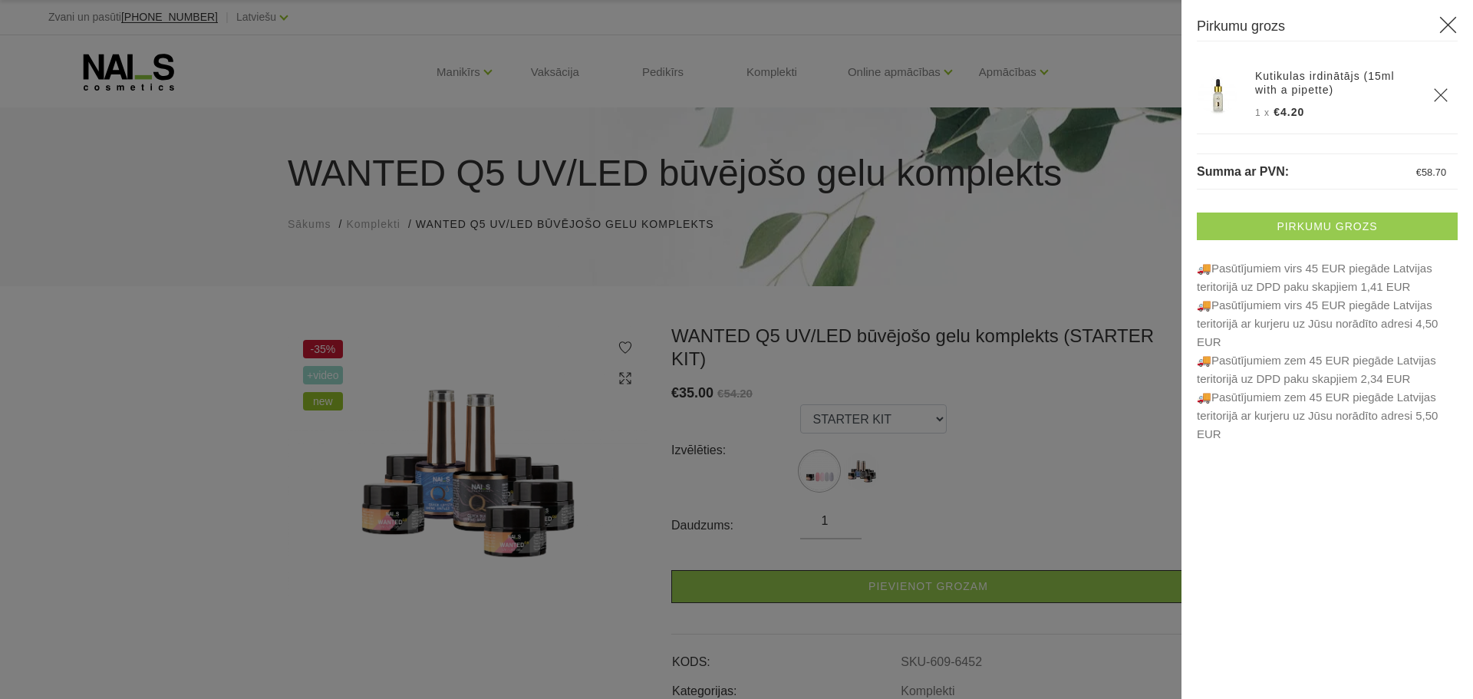
click at [1344, 224] on link "Pirkumu grozs" at bounding box center [1327, 227] width 261 height 28
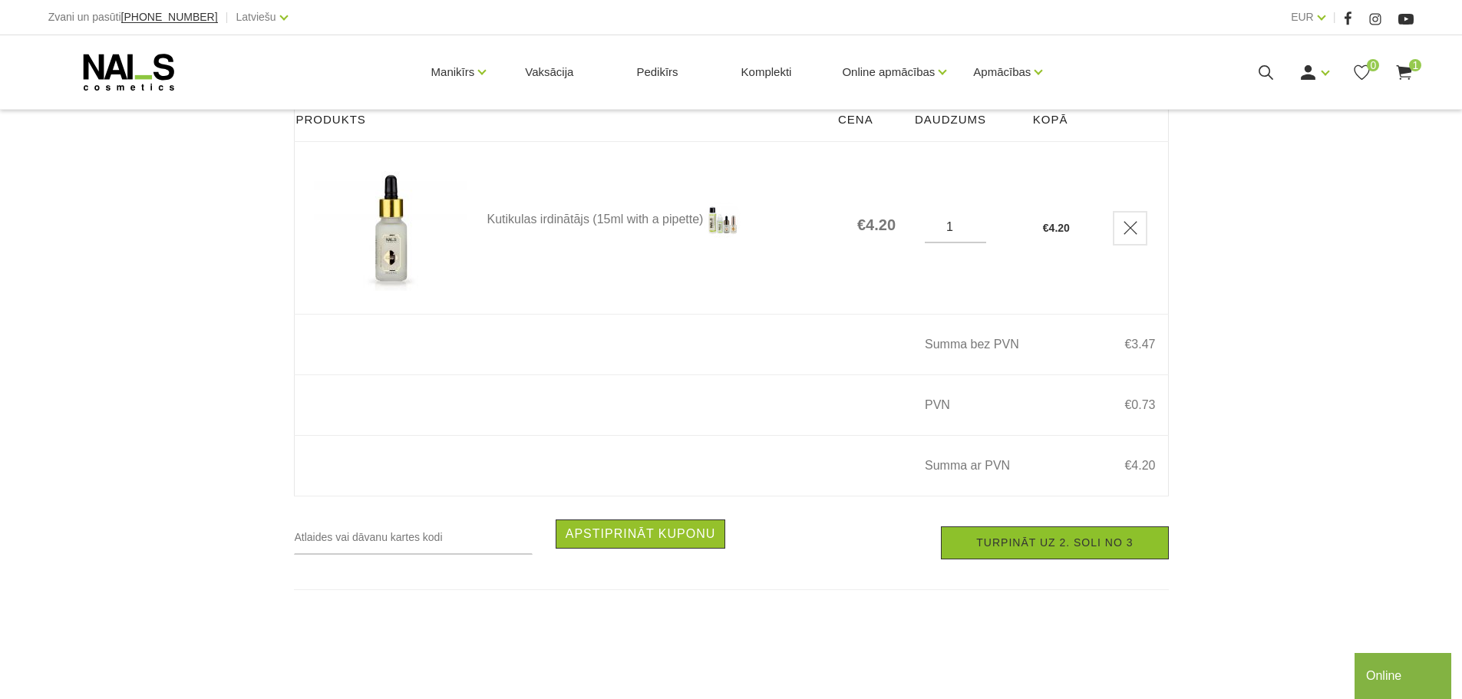
scroll to position [230, 0]
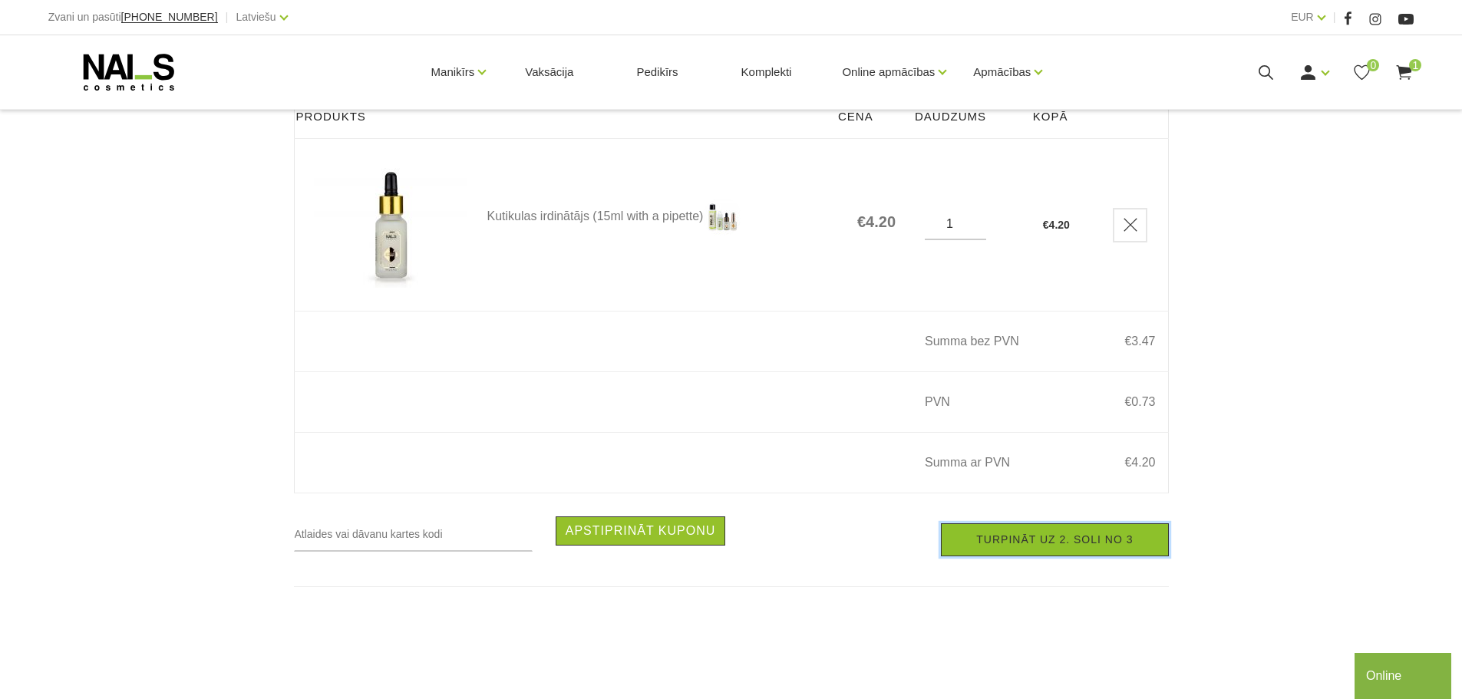
click at [1019, 546] on link "Turpināt uz 2. soli no 3" at bounding box center [1054, 539] width 227 height 33
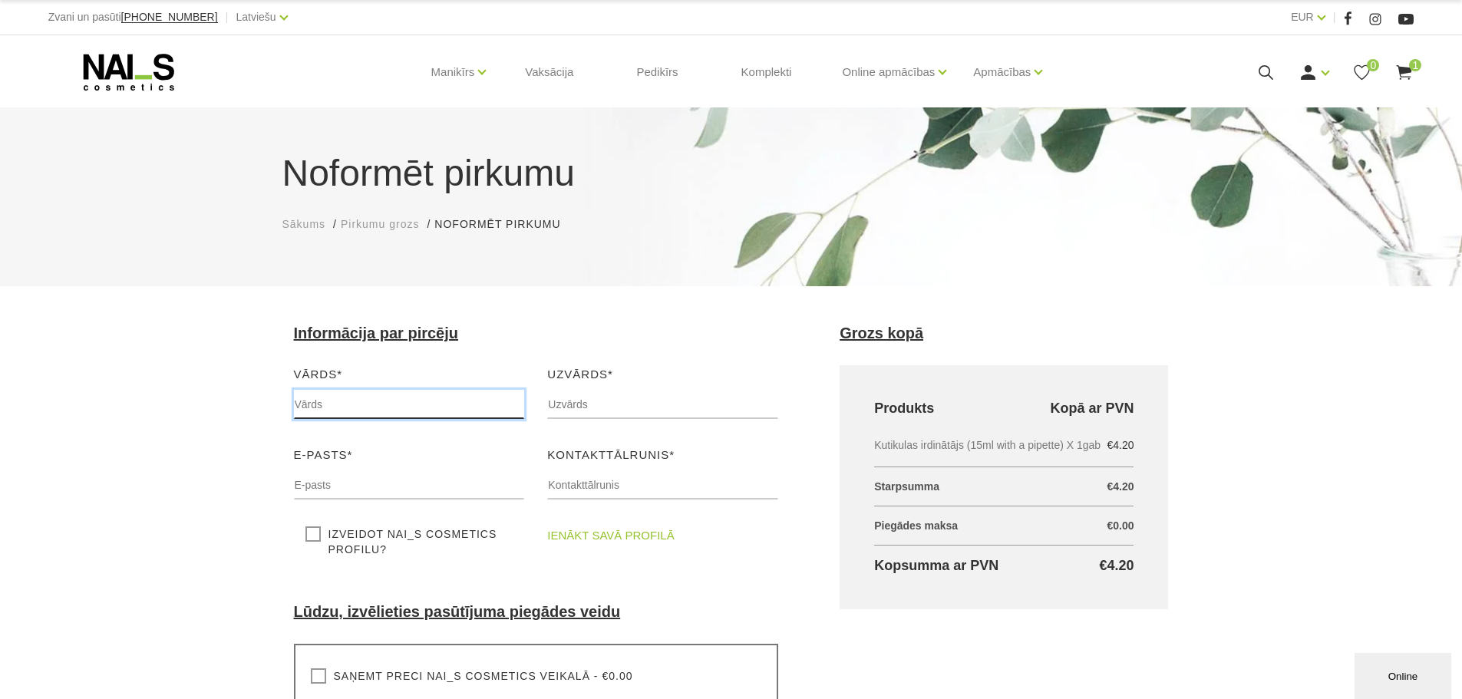
click at [438, 409] on input "text" at bounding box center [409, 404] width 231 height 29
type input "Natalja"
type input "Gvozdevska"
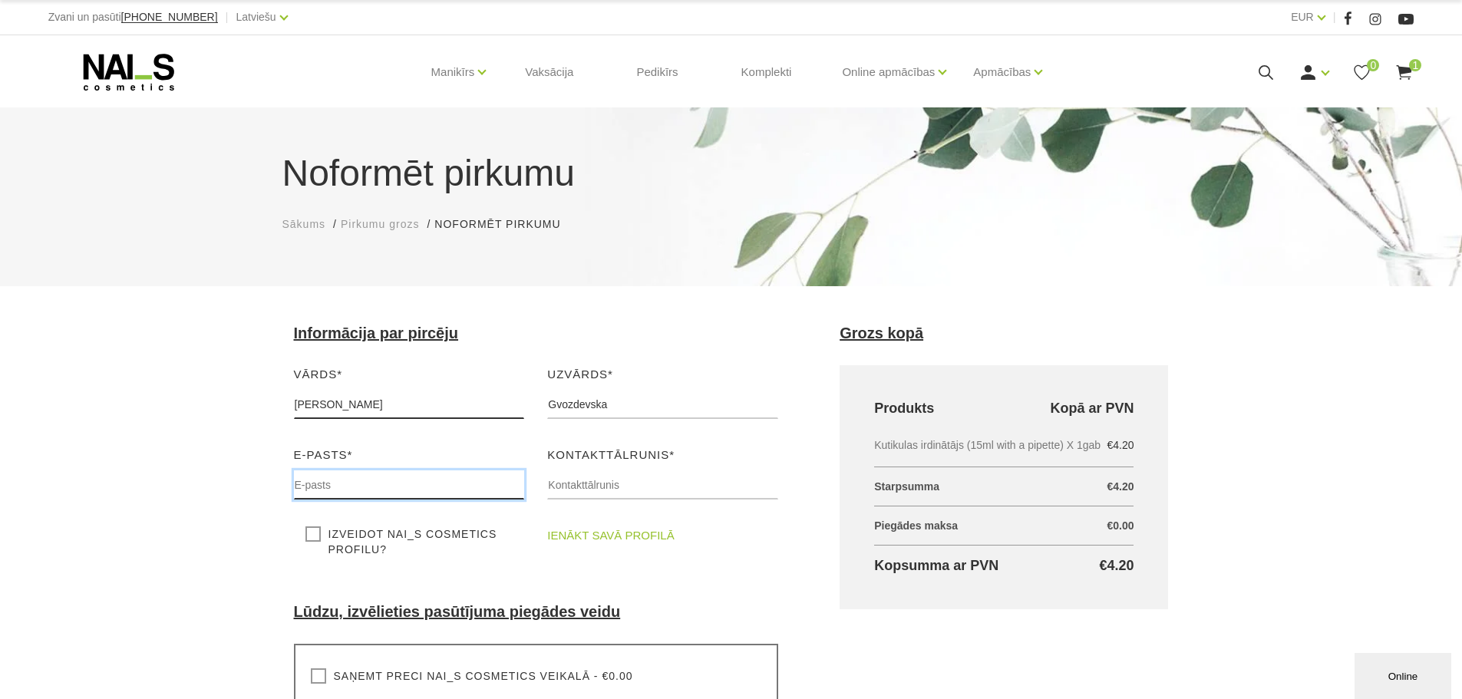
type input "kolotuhina.n@gmail.com"
type input "22327388"
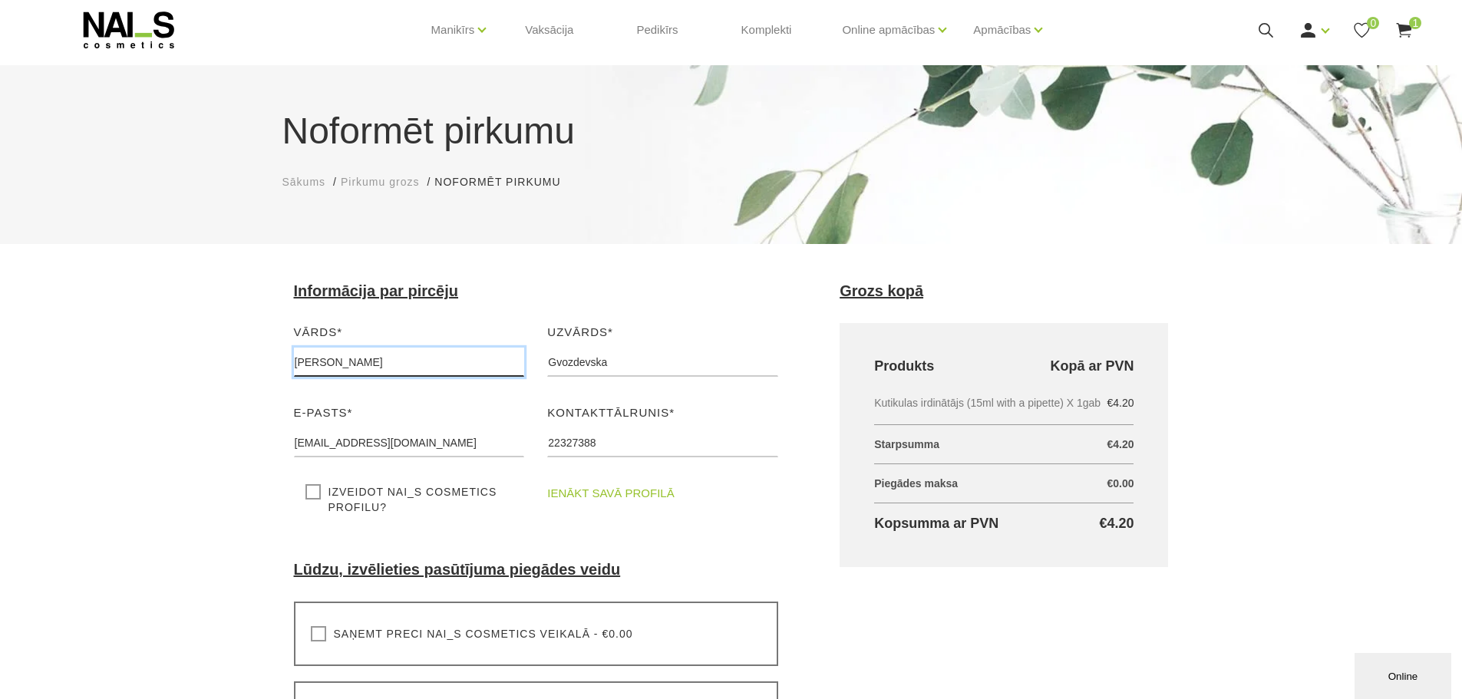
scroll to position [230, 0]
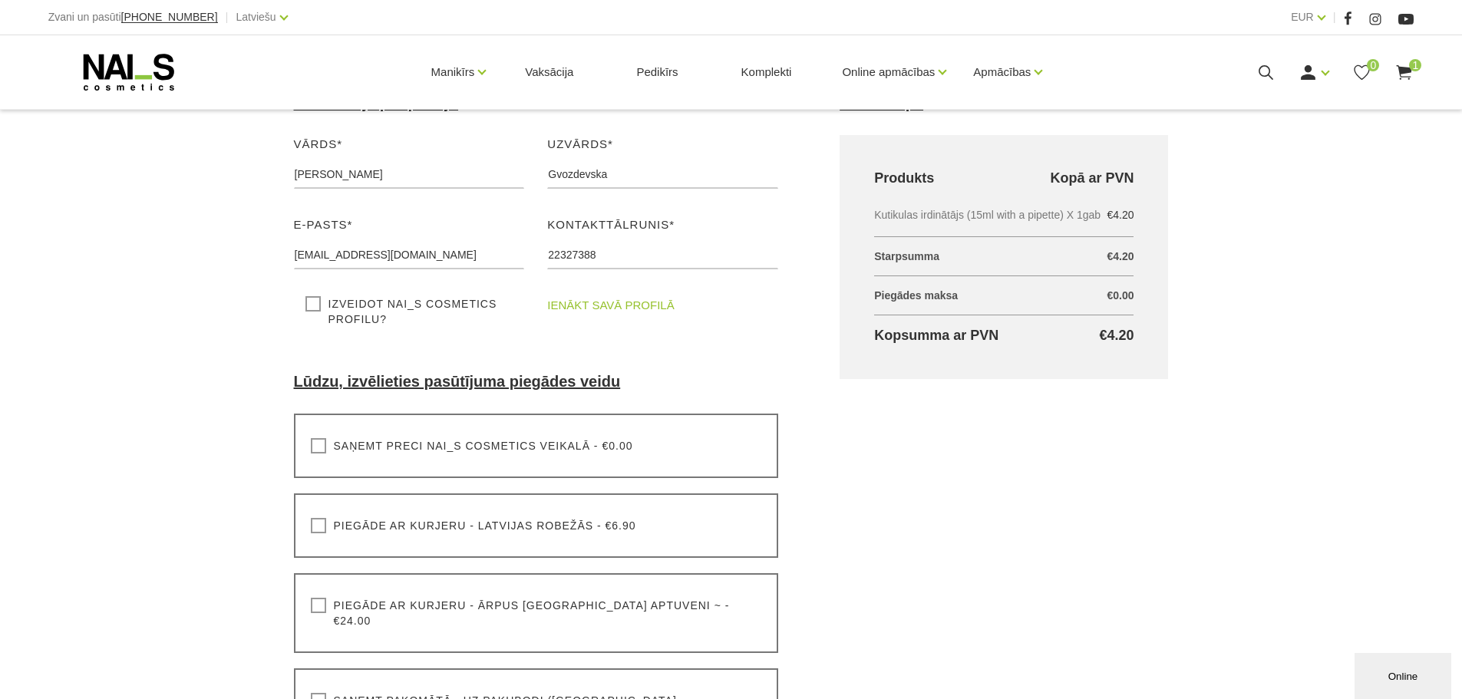
click at [312, 312] on label "Izveidot NAI_S cosmetics profilu?" at bounding box center [409, 311] width 208 height 31
click at [0, 0] on input "Izveidot NAI_S cosmetics profilu?" at bounding box center [0, 0] width 0 height 0
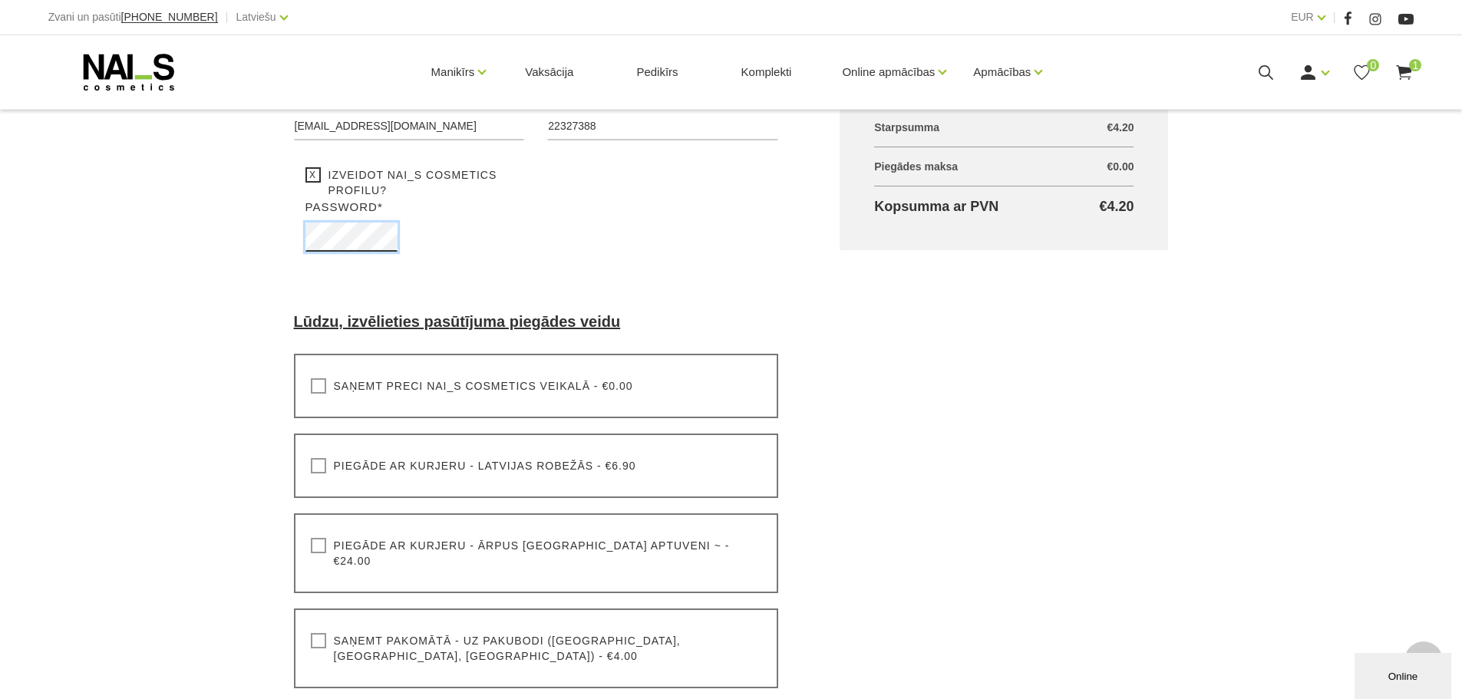
scroll to position [384, 0]
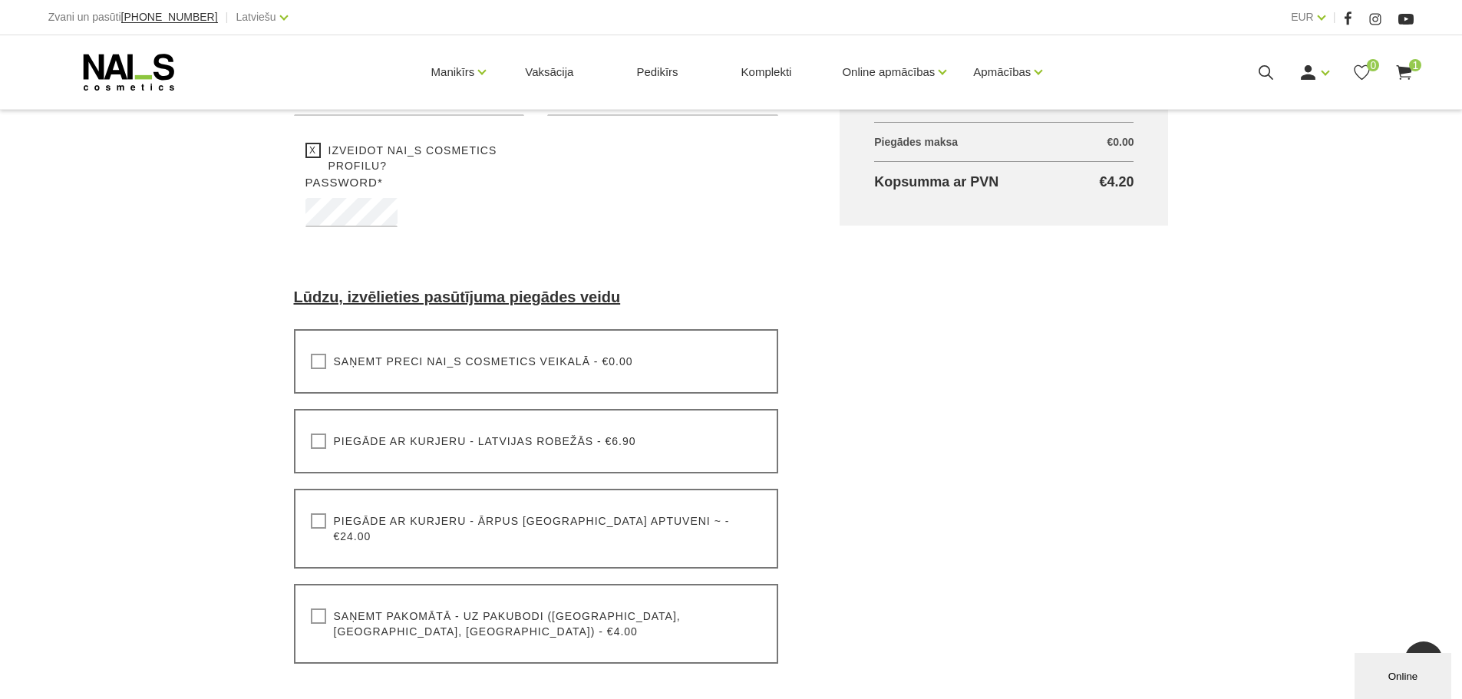
click at [708, 378] on div "Saņemt preci NAI_S cosmetics veikalā - €0.00 Lūdzu, izvēlieties pasūtījuma pieg…" at bounding box center [536, 361] width 485 height 64
click at [330, 365] on label "Saņemt preci NAI_S cosmetics veikalā - €0.00" at bounding box center [472, 361] width 322 height 15
click at [0, 0] on input "Saņemt preci NAI_S cosmetics veikalā - €0.00" at bounding box center [0, 0] width 0 height 0
click at [309, 595] on div "Saņemt pakomātā - uz pakubodi (Latvija, Lietuva, Igaunija) - €4.00 Lūdzu, izvēl…" at bounding box center [536, 624] width 485 height 80
click at [314, 609] on label "Saņemt pakomātā - uz pakubodi (Latvija, Lietuva, Igaunija) - €4.00" at bounding box center [536, 624] width 451 height 31
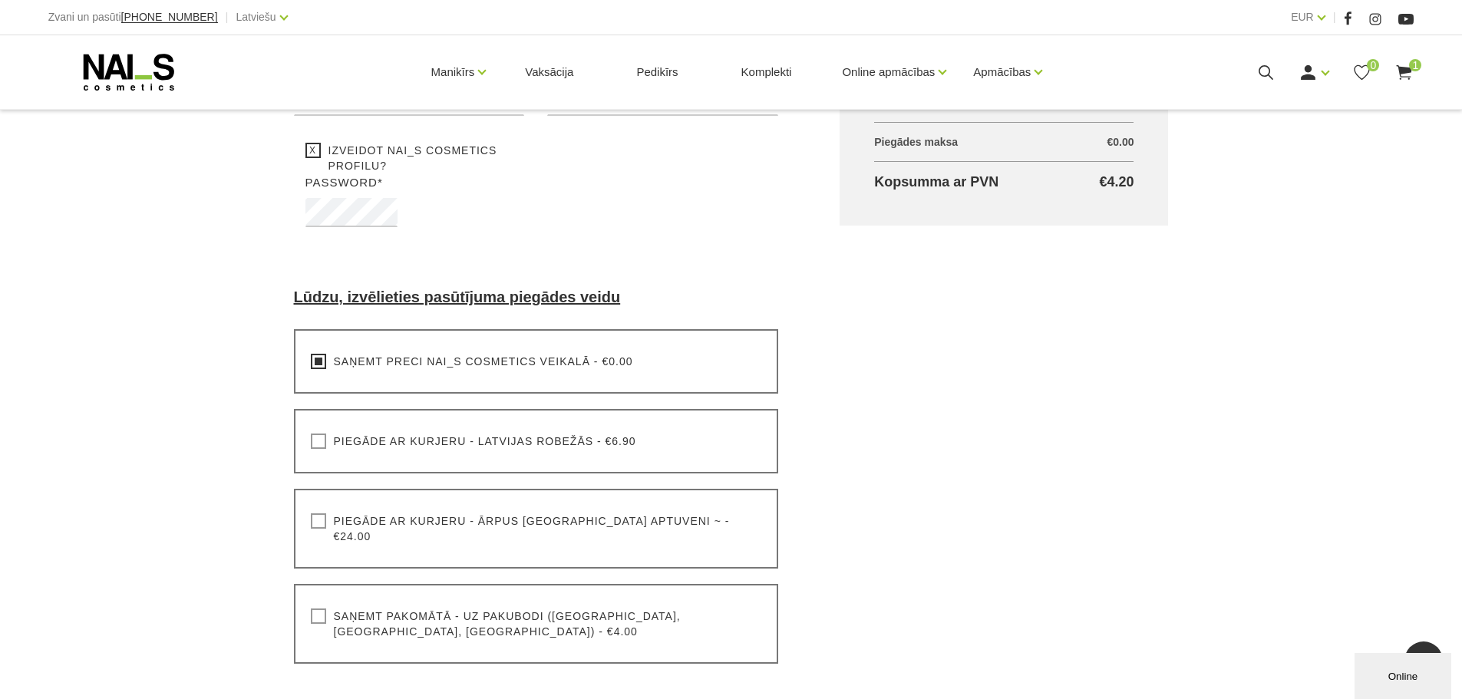
click at [0, 0] on input "Saņemt pakomātā - uz pakubodi (Latvija, Lietuva, Igaunija) - €4.00" at bounding box center [0, 0] width 0 height 0
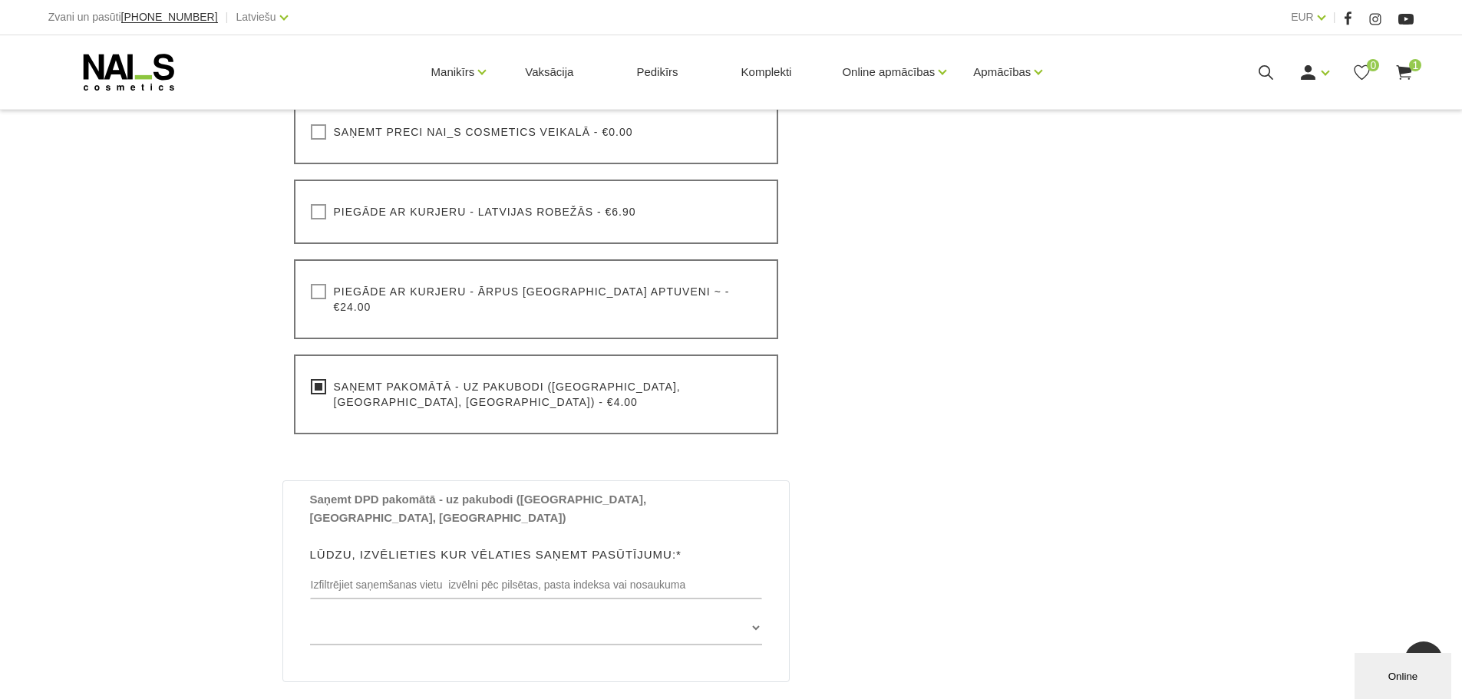
scroll to position [614, 0]
click at [428, 569] on input "text" at bounding box center [536, 583] width 453 height 29
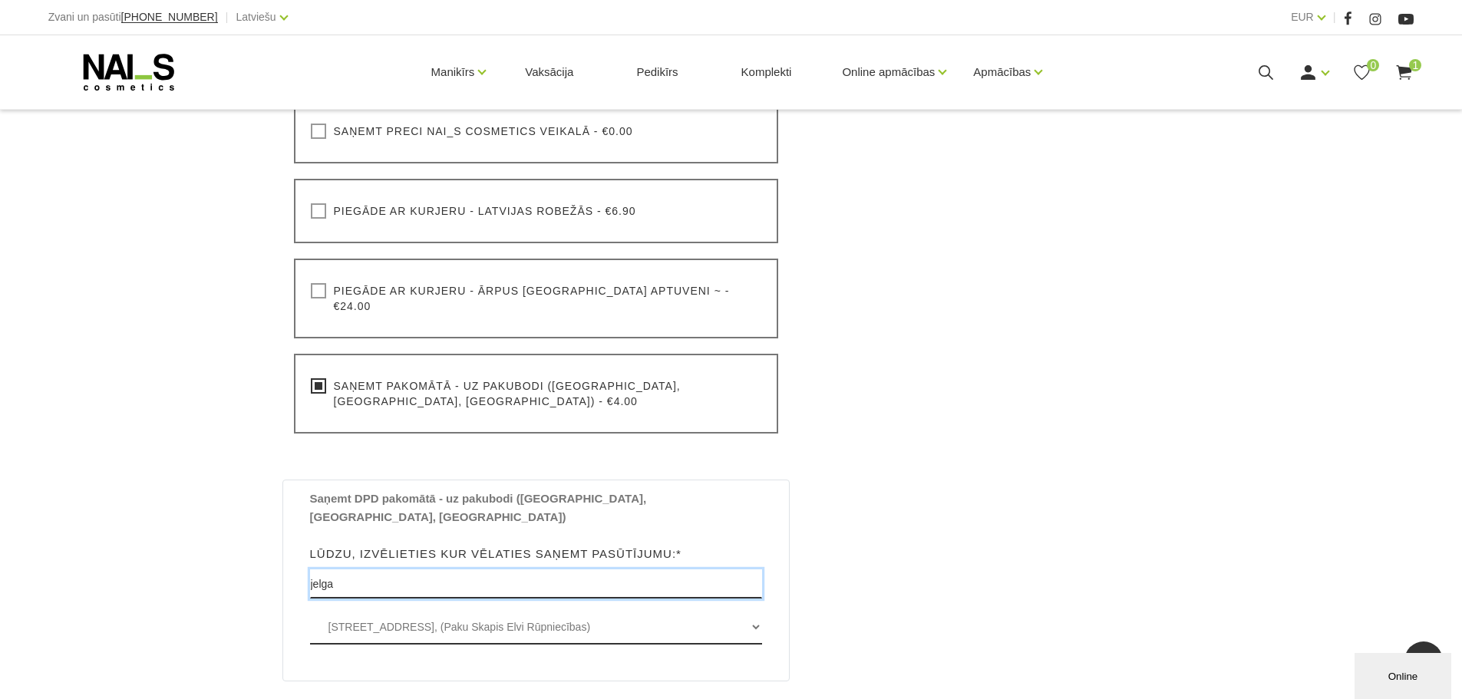
type input "jelga"
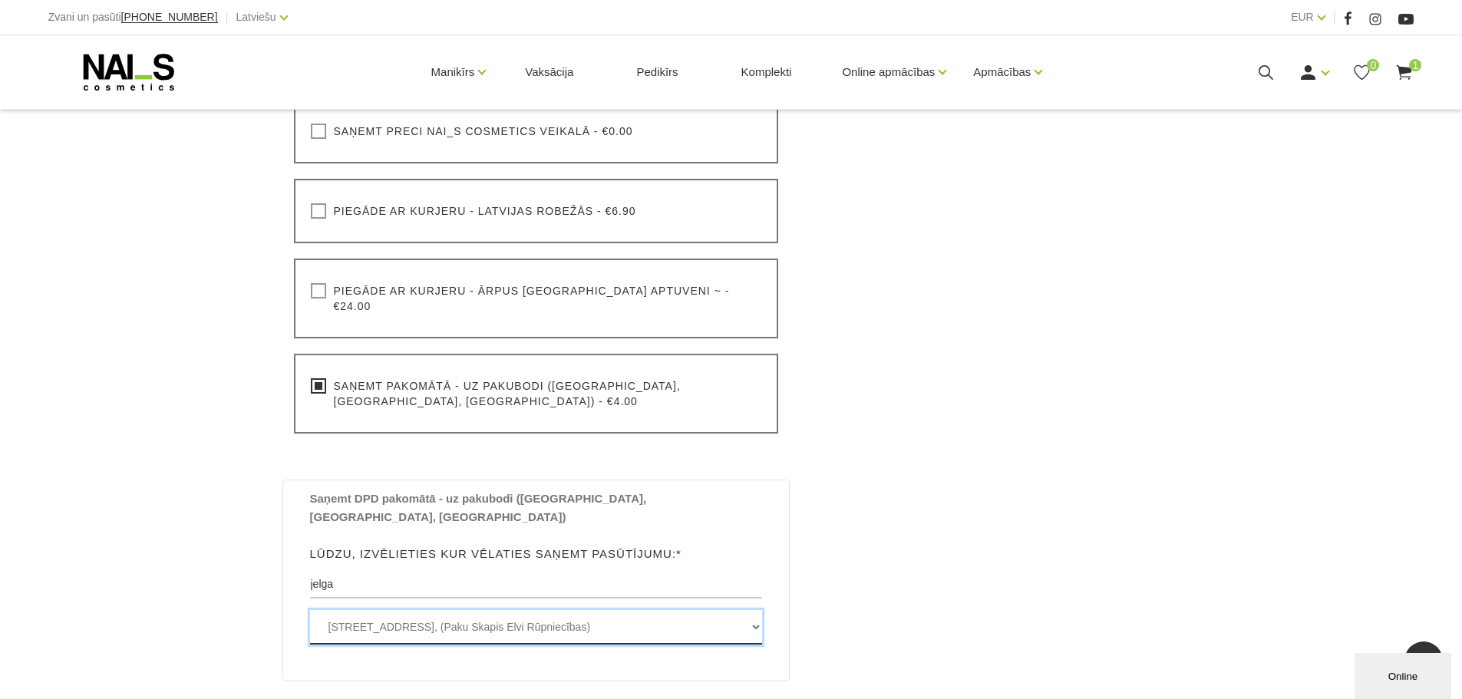
click at [480, 610] on select "Rūpniecības iela 77a , JELGAVA, LV3008, (Paku Skapis Elvi Rūpniecības) Satiksme…" at bounding box center [536, 627] width 453 height 35
select select "Satiksmes iela 29 , JELGAVA, LV3007, (Paku Skapis Circle K Jelgava-3)"
click at [310, 610] on select "Rūpniecības iela 77a , JELGAVA, LV3008, (Paku Skapis Elvi Rūpniecības) Satiksme…" at bounding box center [536, 627] width 453 height 35
click at [798, 453] on div "Informācija par pircēju Vārds* Natalja Lūdzu, ievadiet savu vārdu Uzvārds* Gvoz…" at bounding box center [536, 355] width 546 height 1289
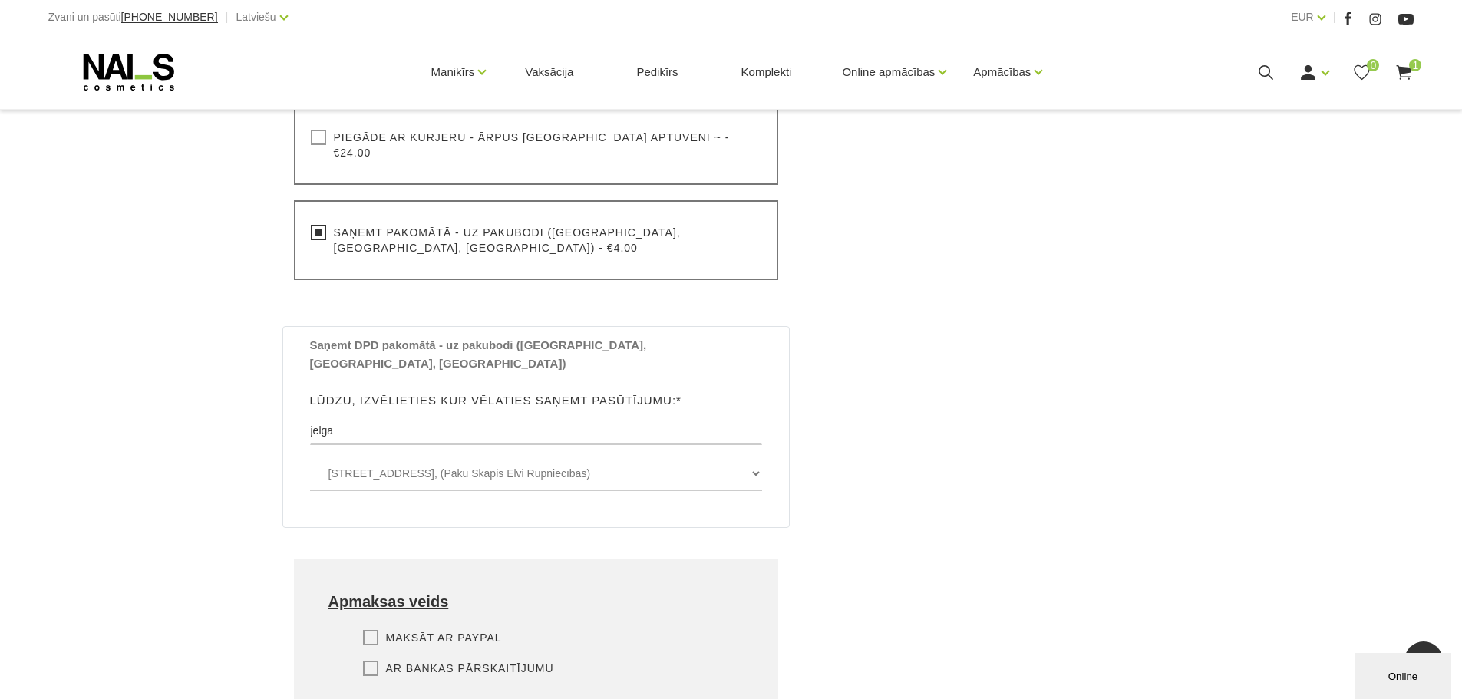
scroll to position [998, 0]
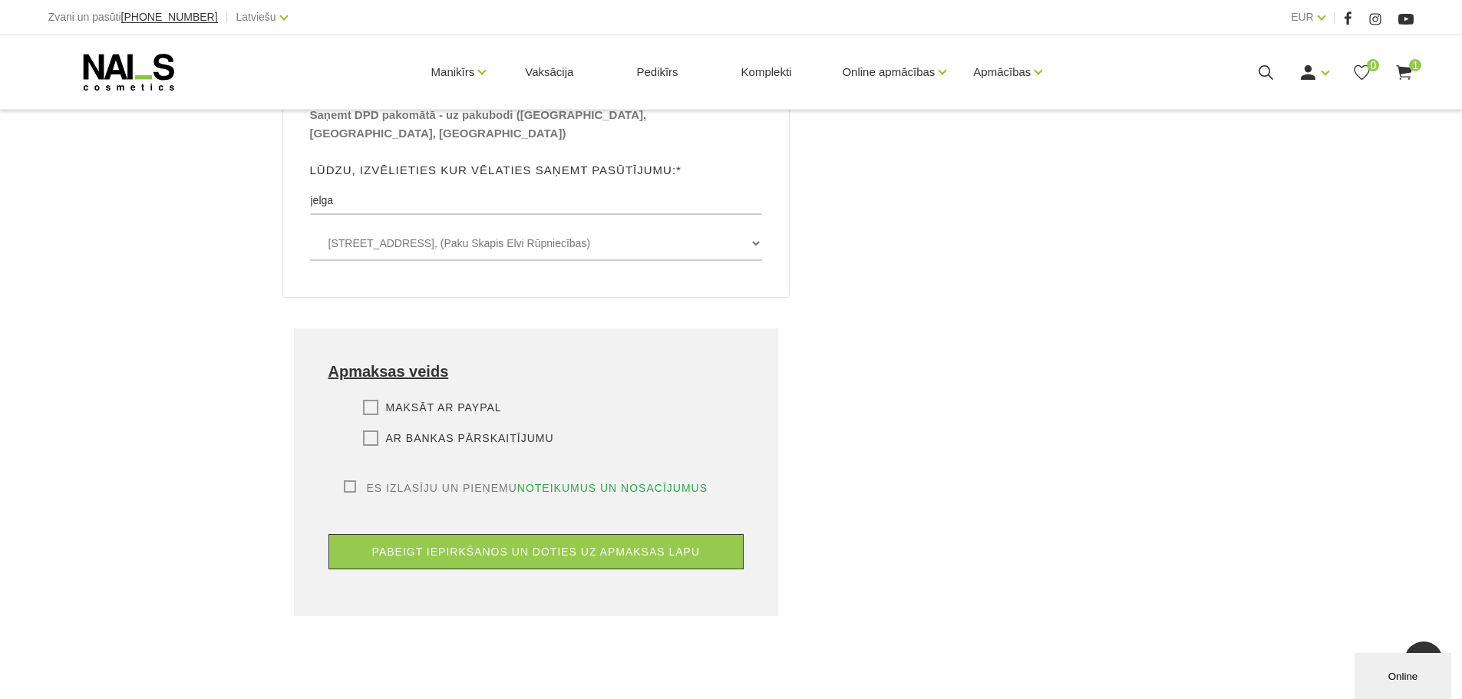
click at [365, 431] on label "Ar bankas pārskaitījumu" at bounding box center [458, 438] width 191 height 15
click at [0, 0] on input "Ar bankas pārskaitījumu" at bounding box center [0, 0] width 0 height 0
click at [374, 400] on label "Maksāt ar PayPal" at bounding box center [432, 407] width 139 height 15
click at [0, 0] on input "Maksāt ar PayPal" at bounding box center [0, 0] width 0 height 0
click at [374, 400] on div "Maksāt ar PayPal Lūdzu, izvēlieties apmaksas veidu Rēķina apmaksa caur PayPal p…" at bounding box center [536, 440] width 416 height 81
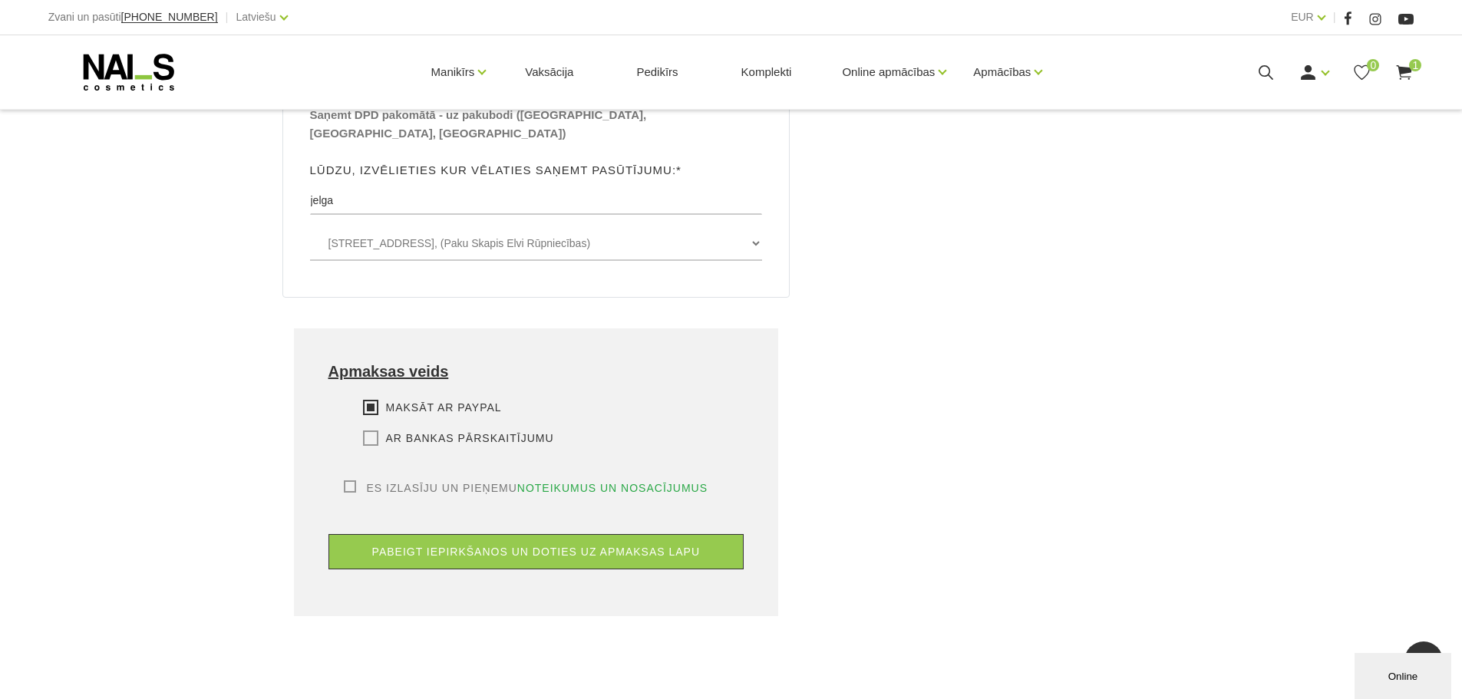
click at [371, 431] on label "Ar bankas pārskaitījumu" at bounding box center [458, 438] width 191 height 15
click at [0, 0] on input "Ar bankas pārskaitījumu" at bounding box center [0, 0] width 0 height 0
click at [348, 480] on label "Es izlasīju un pieņemu noteikumus un nosacījumus" at bounding box center [526, 487] width 365 height 15
click at [0, 0] on input "Es izlasīju un pieņemu noteikumus un nosacījumus" at bounding box center [0, 0] width 0 height 0
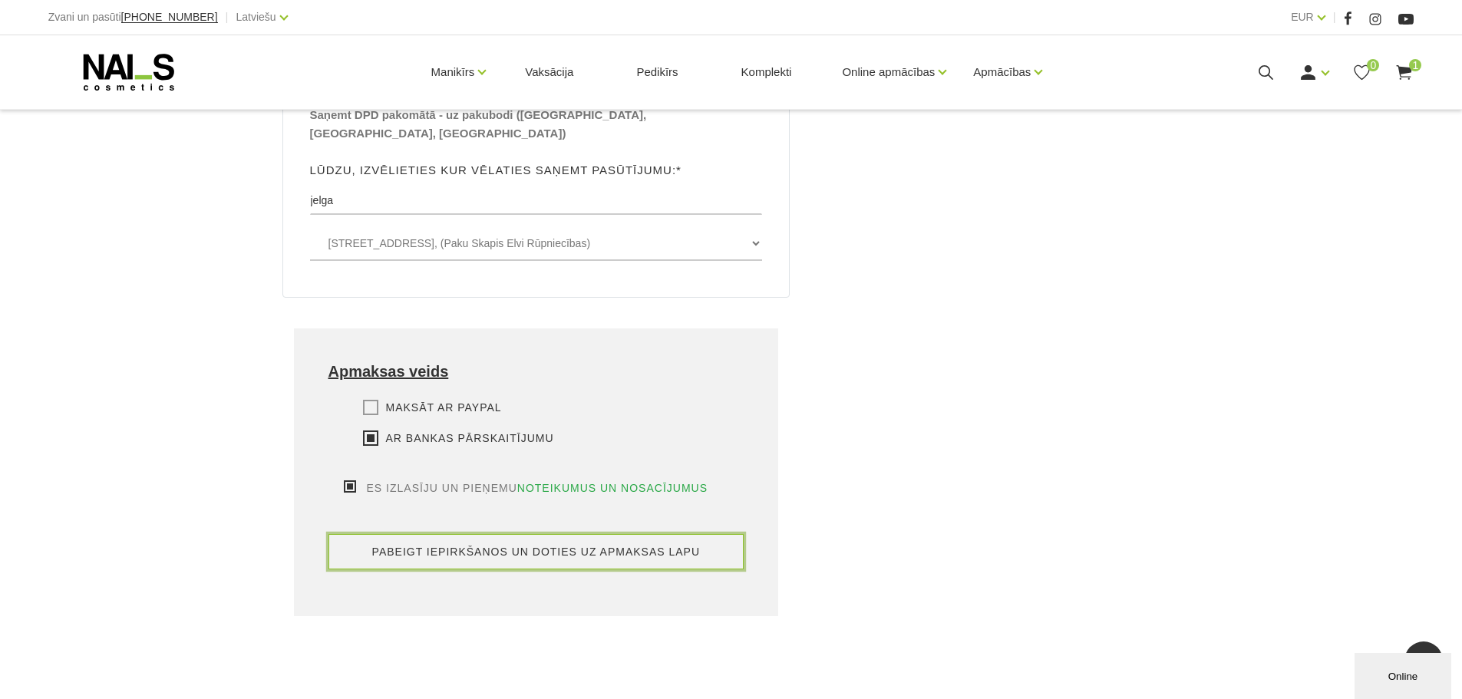
click at [487, 534] on button "pabeigt iepirkšanos un doties uz apmaksas lapu" at bounding box center [536, 551] width 416 height 35
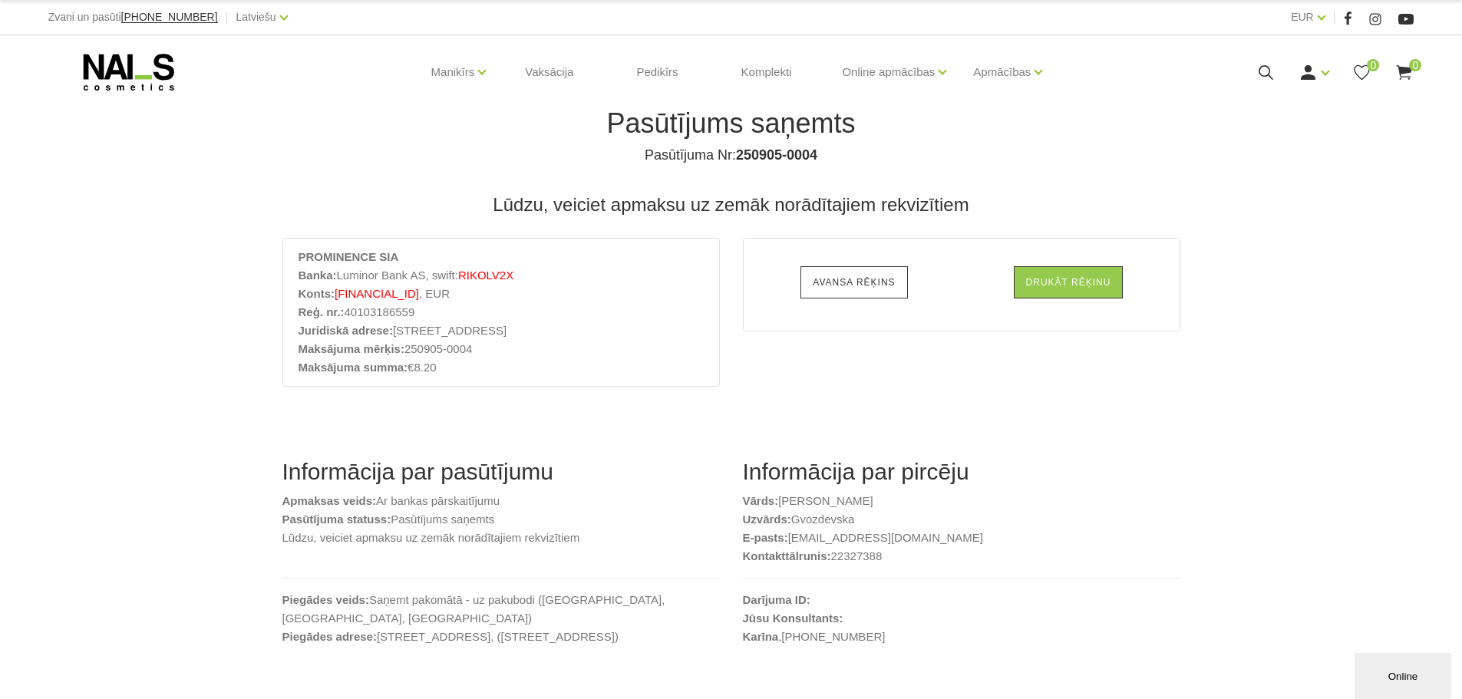
click at [854, 279] on link "Avansa rēķins" at bounding box center [853, 282] width 107 height 32
click at [115, 81] on icon at bounding box center [128, 72] width 161 height 38
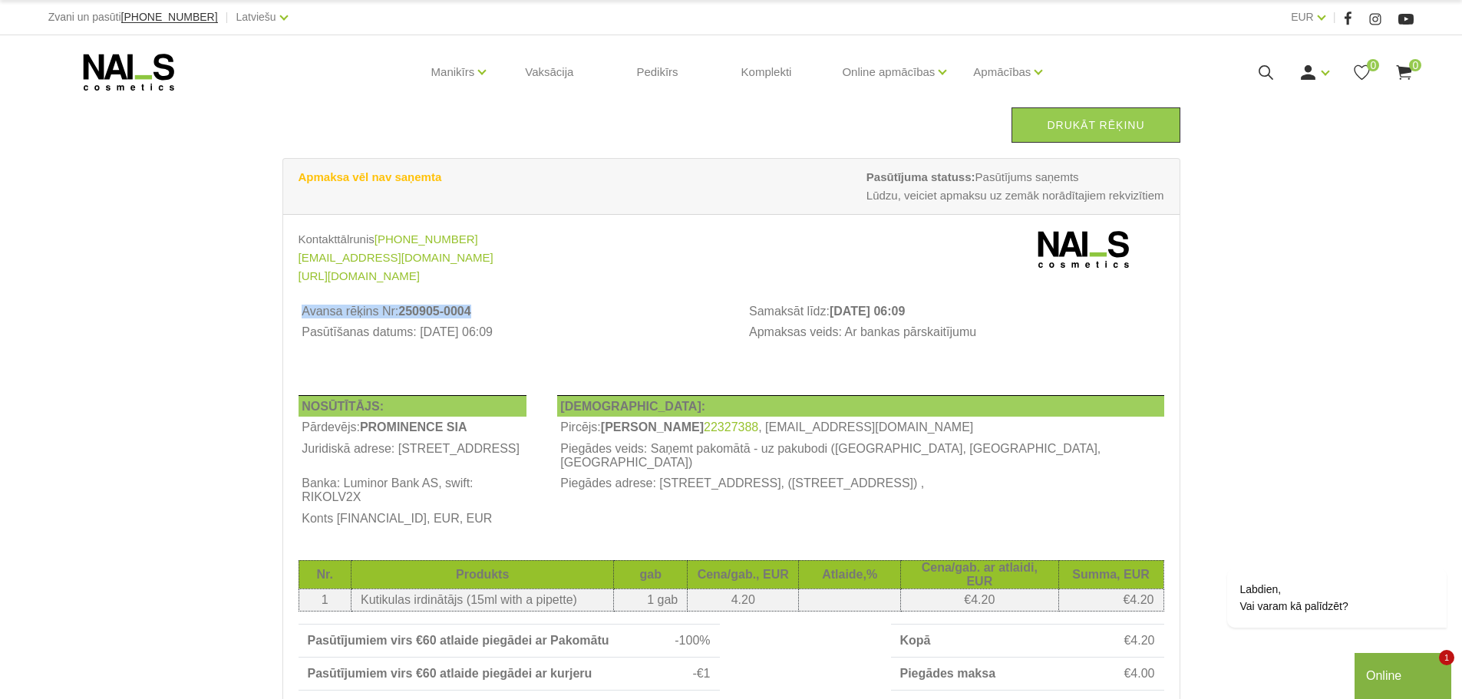
drag, startPoint x: 304, startPoint y: 315, endPoint x: 473, endPoint y: 312, distance: 168.8
click at [473, 312] on th "Avansa rēķins Nr: 250905-0004" at bounding box center [507, 311] width 417 height 21
copy th "Avansa rēķins Nr: 250905-0004"
click at [745, 322] on th at bounding box center [729, 311] width 31 height 21
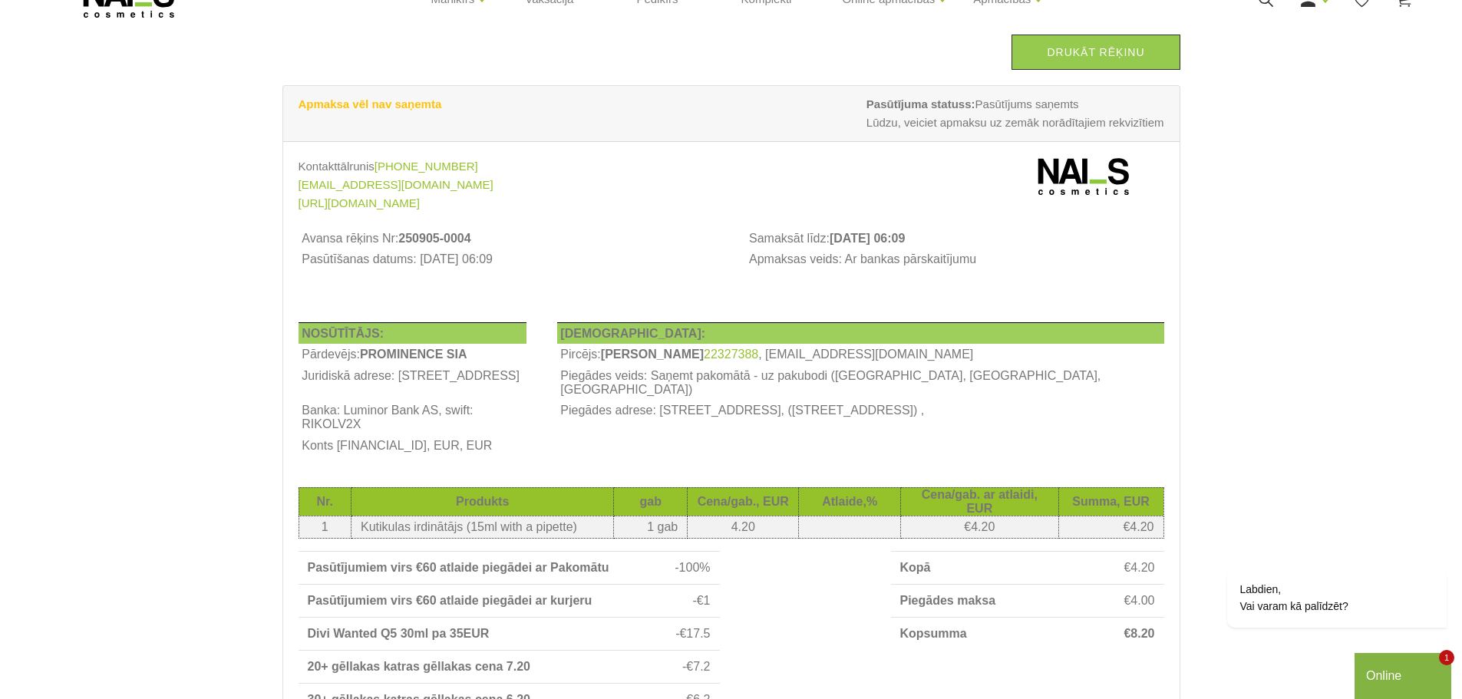
scroll to position [153, 0]
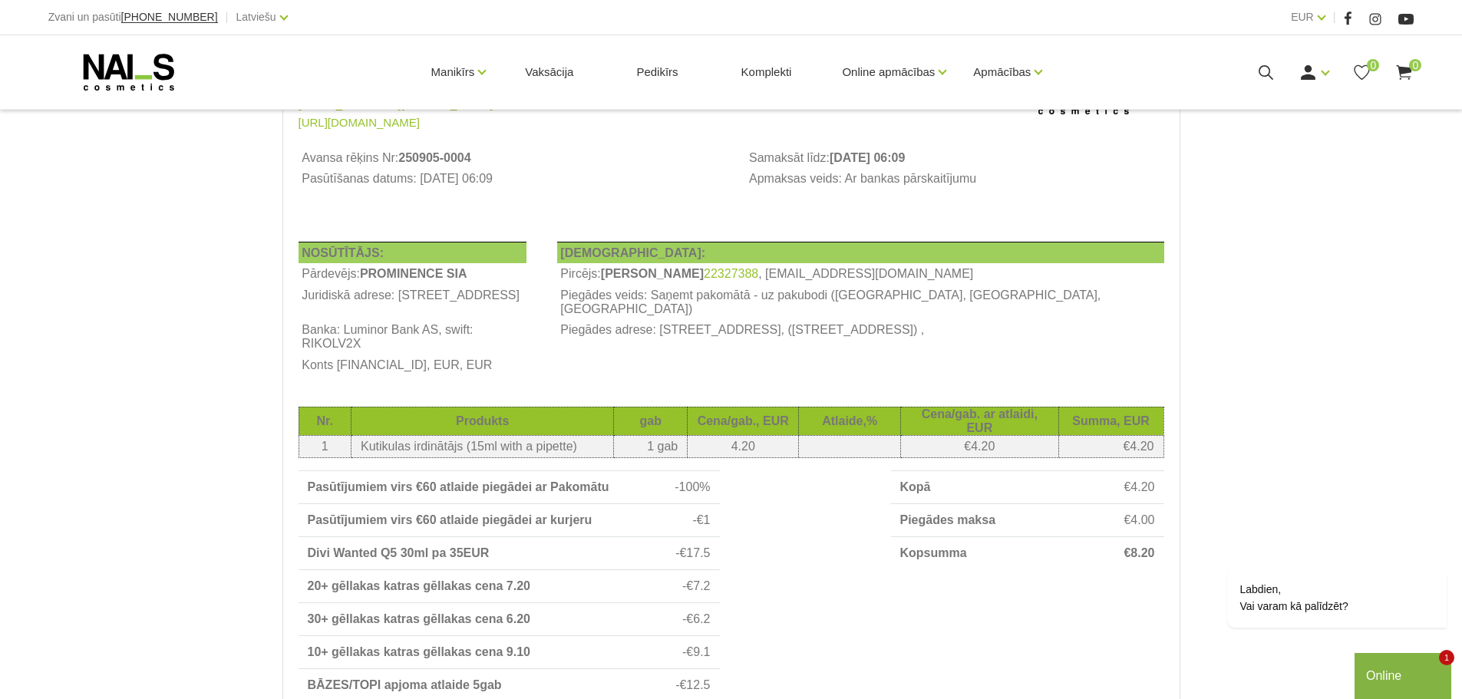
click at [353, 376] on th "Konts LV37RIKO0000082814159, EUR, EUR" at bounding box center [413, 365] width 228 height 21
copy th "LV37RIKO0000082814159"
drag, startPoint x: 361, startPoint y: 282, endPoint x: 460, endPoint y: 282, distance: 99.0
click at [460, 280] on b "PROMINENCE SIA" at bounding box center [413, 273] width 107 height 13
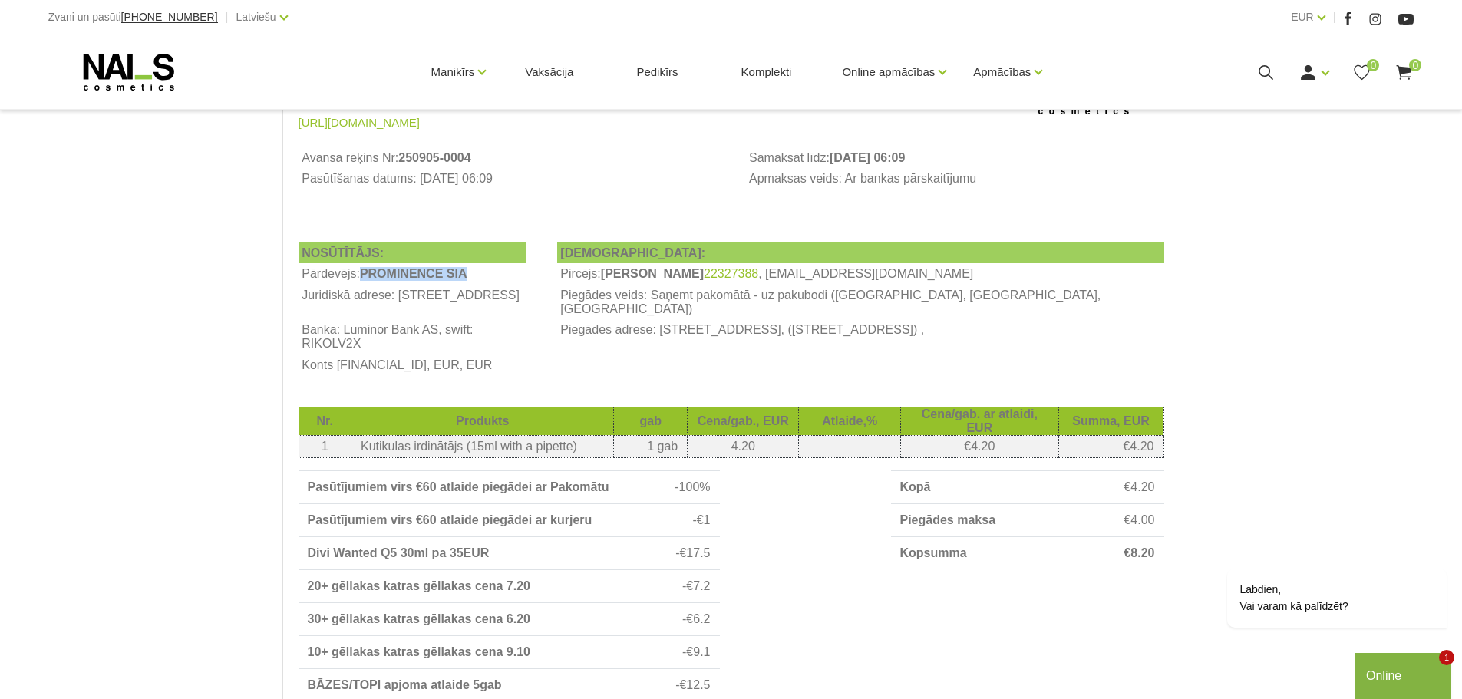
copy b "PROMINENCE SIA"
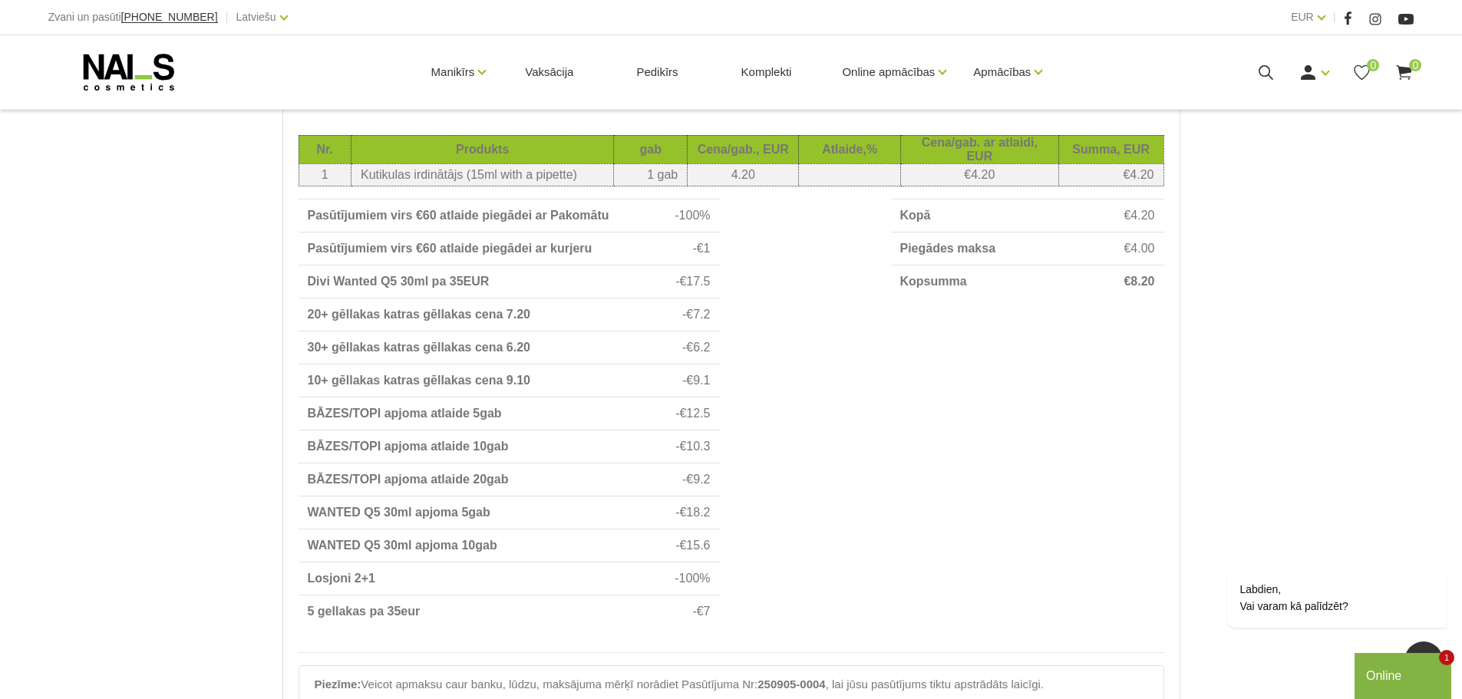
scroll to position [460, 0]
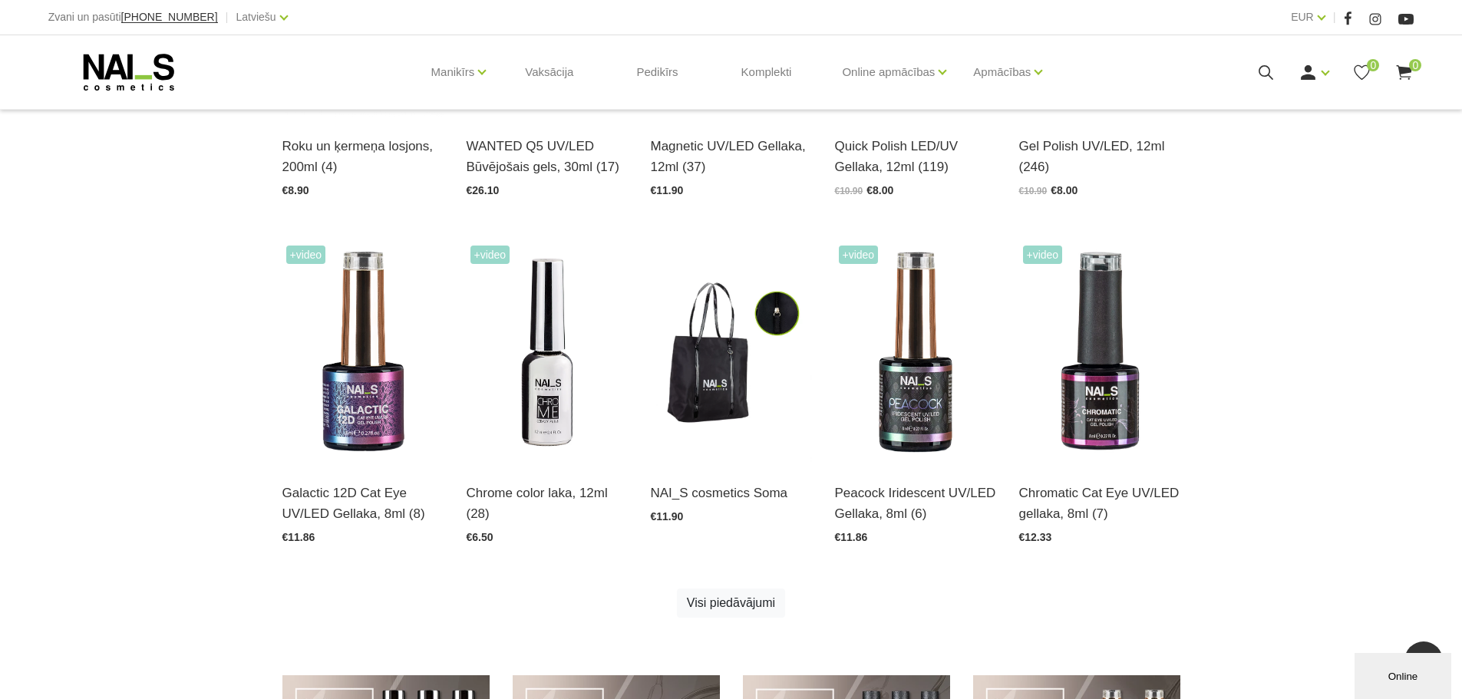
scroll to position [460, 0]
